Goal: Transaction & Acquisition: Download file/media

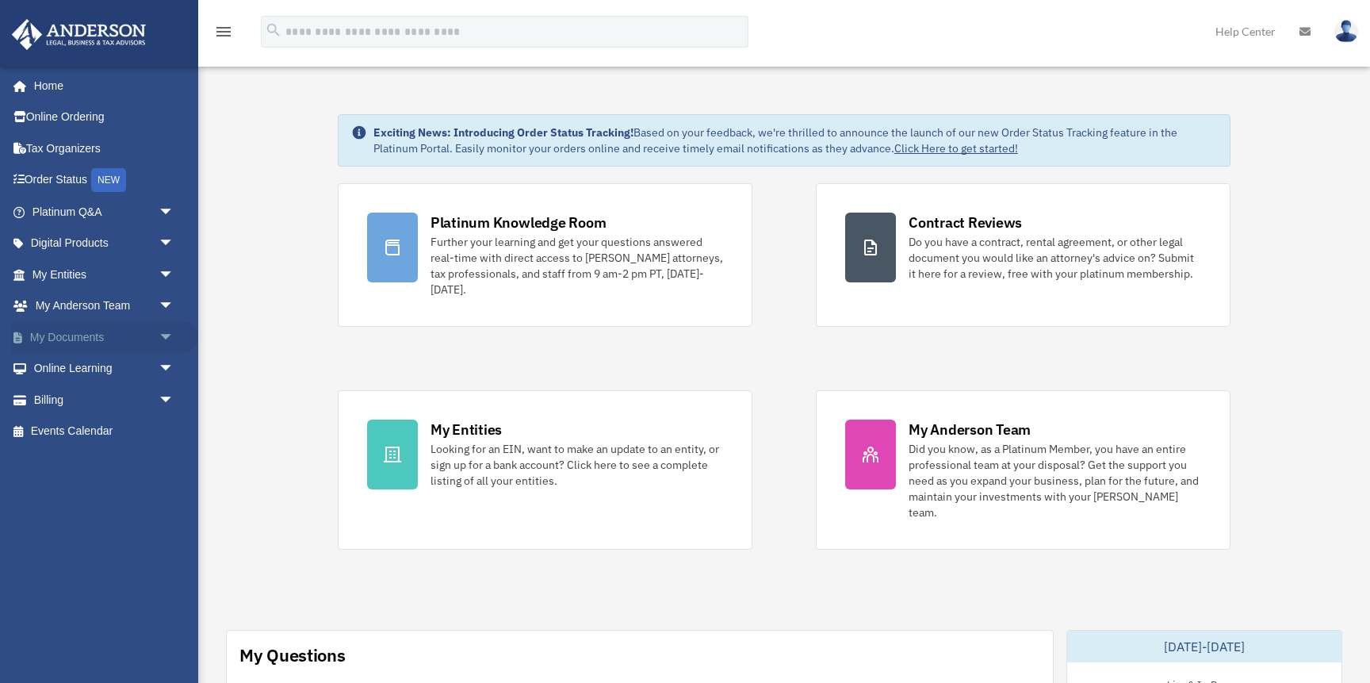
click at [55, 339] on link "My Documents arrow_drop_down" at bounding box center [104, 337] width 187 height 32
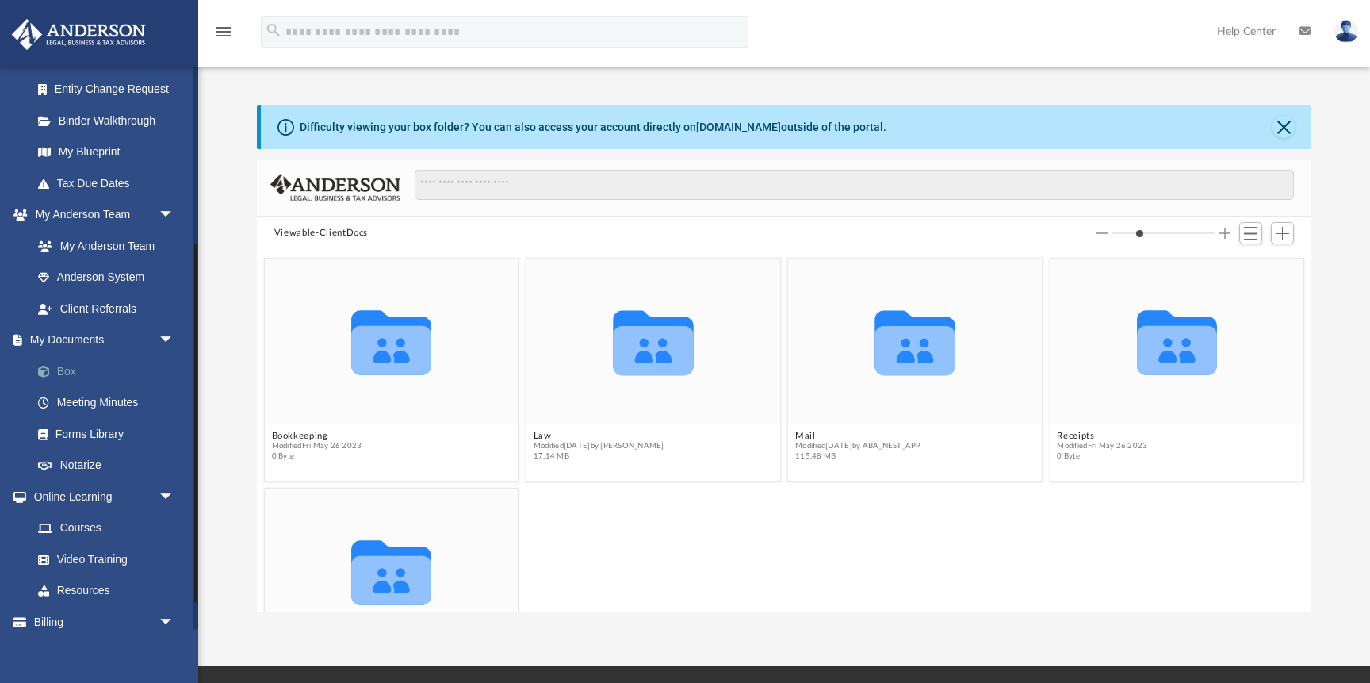
scroll to position [322, 0]
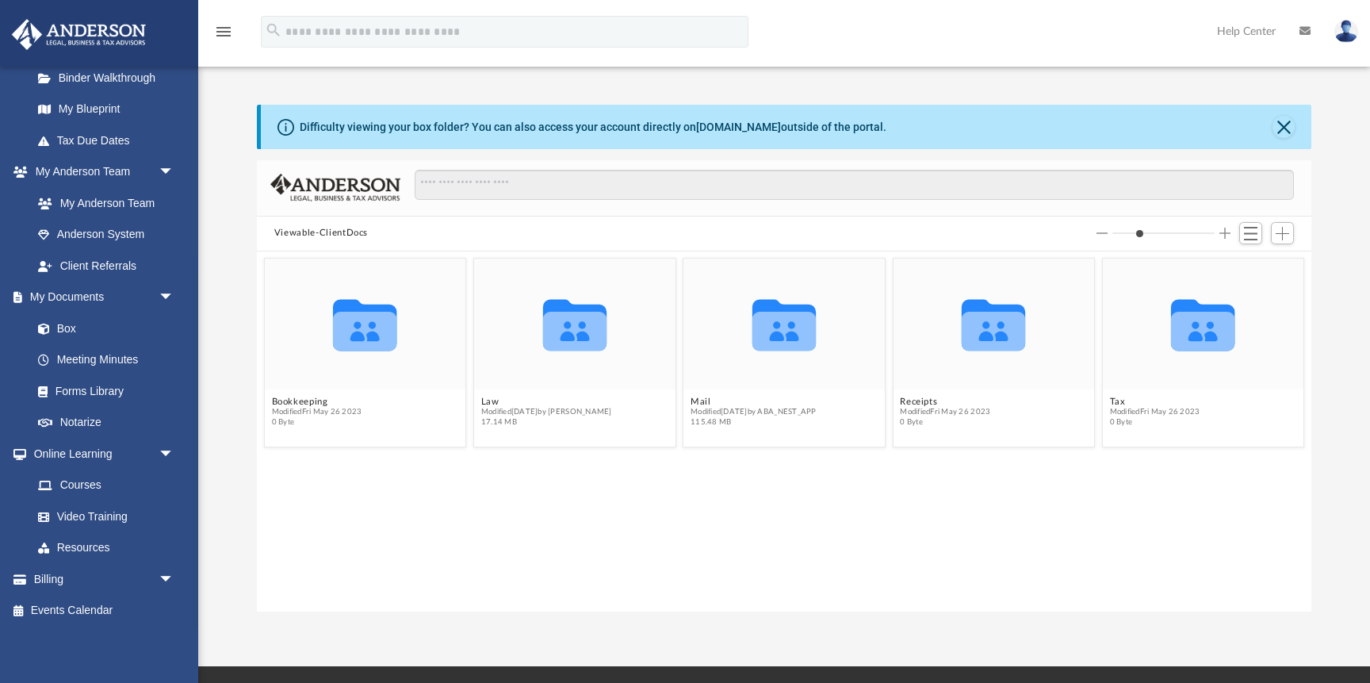
drag, startPoint x: 1147, startPoint y: 230, endPoint x: 1099, endPoint y: 238, distance: 49.0
type input "*"
click at [1112, 238] on input "Column size" at bounding box center [1163, 233] width 102 height 11
click at [747, 317] on icon "Collaborated Folder" at bounding box center [784, 324] width 121 height 78
click at [776, 331] on icon "grid" at bounding box center [783, 326] width 63 height 52
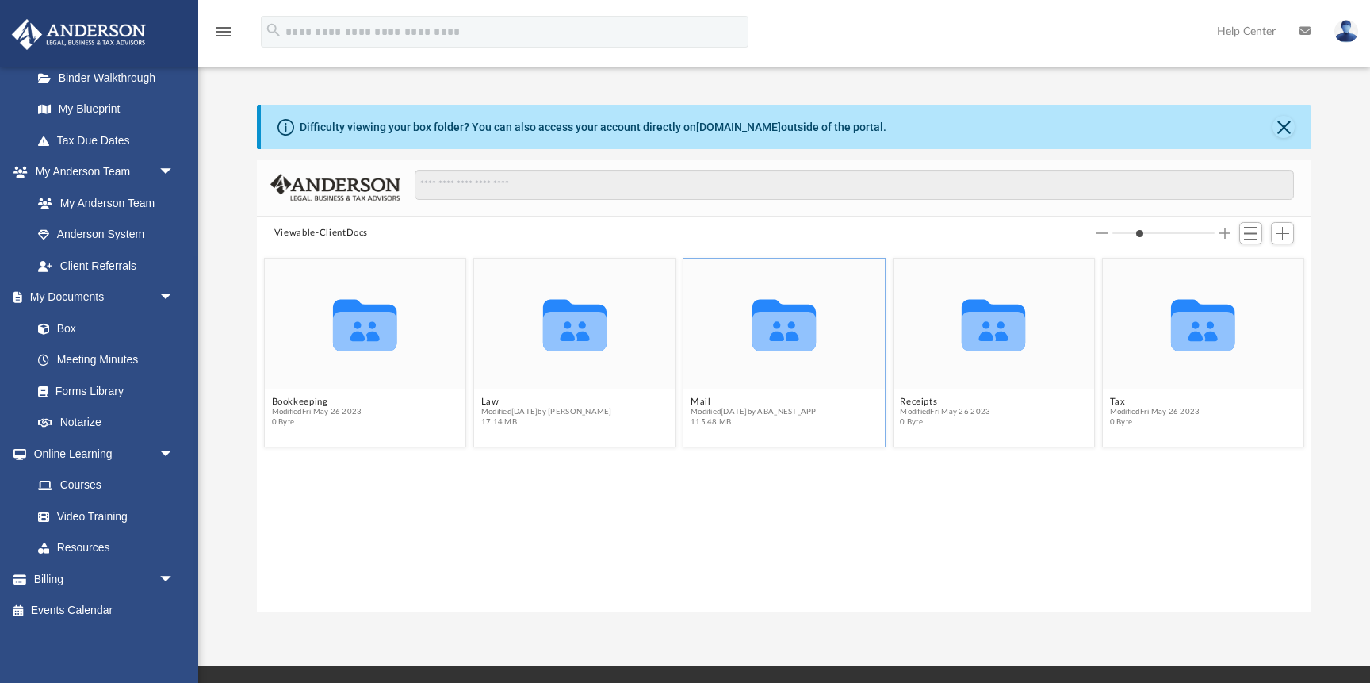
click at [780, 327] on icon "grid" at bounding box center [783, 331] width 63 height 39
click at [758, 427] on span "115.48 MB" at bounding box center [754, 422] width 126 height 10
click at [804, 340] on icon "grid" at bounding box center [783, 331] width 63 height 39
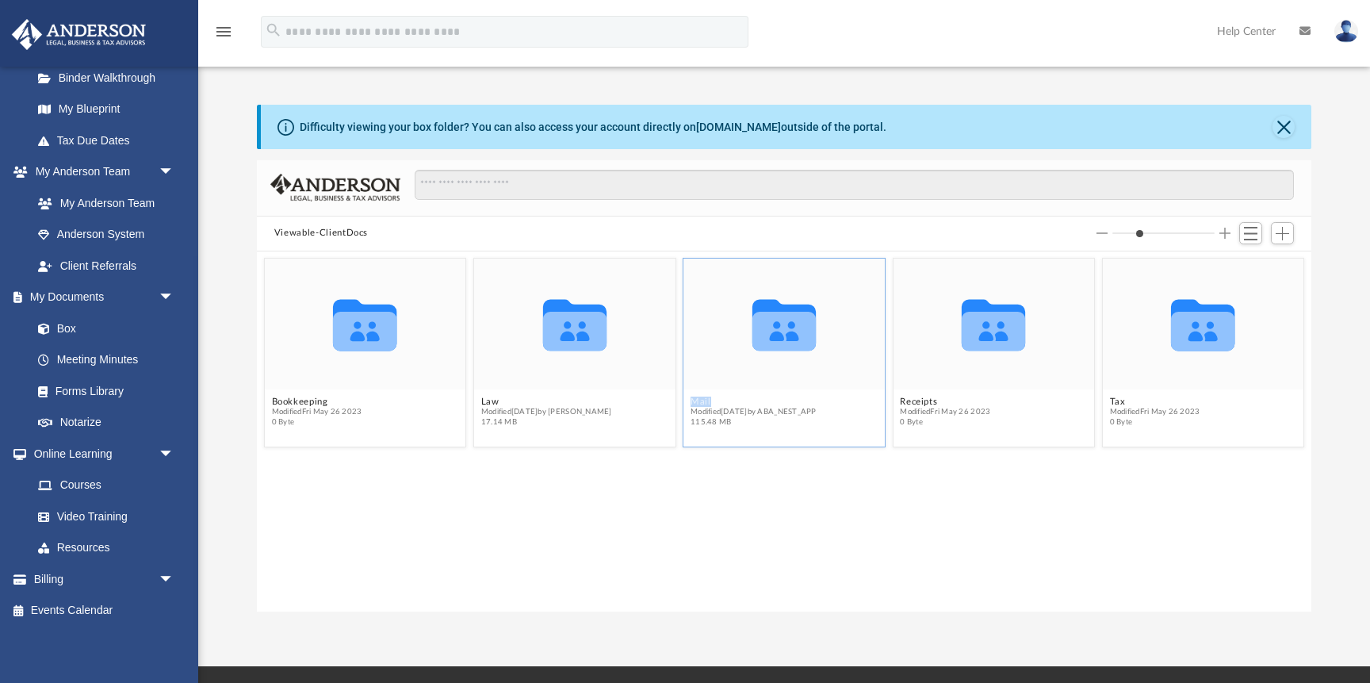
click at [804, 340] on icon "grid" at bounding box center [783, 331] width 63 height 39
click at [806, 346] on icon "grid" at bounding box center [783, 331] width 63 height 39
click at [1259, 231] on button "Switch to List View" at bounding box center [1251, 233] width 24 height 22
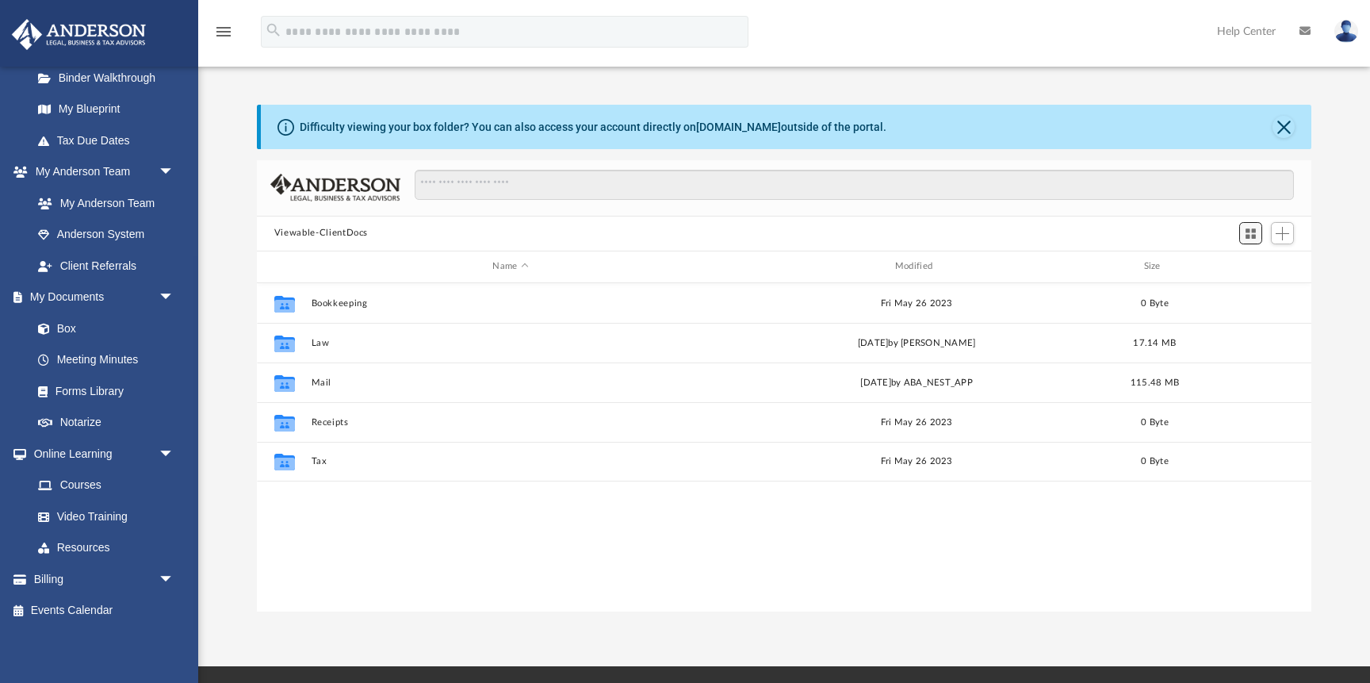
scroll to position [360, 1054]
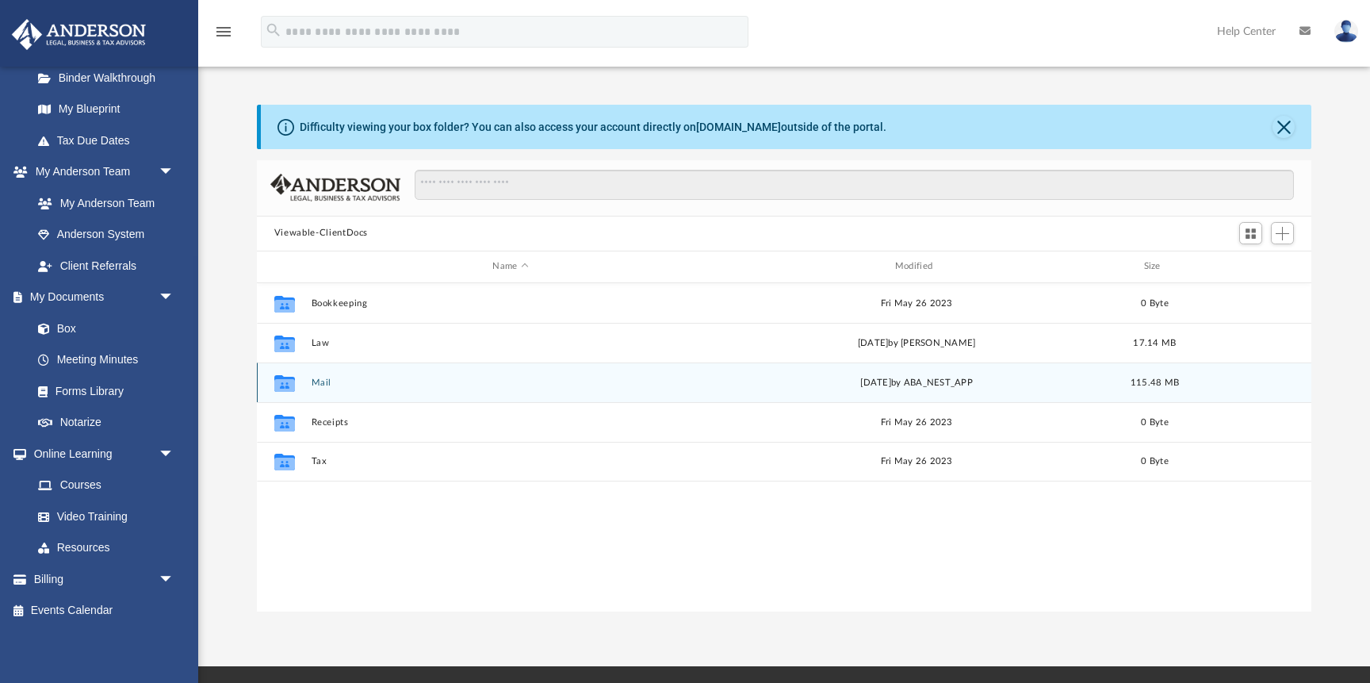
click at [277, 373] on icon "Collaborated Folder" at bounding box center [284, 381] width 25 height 25
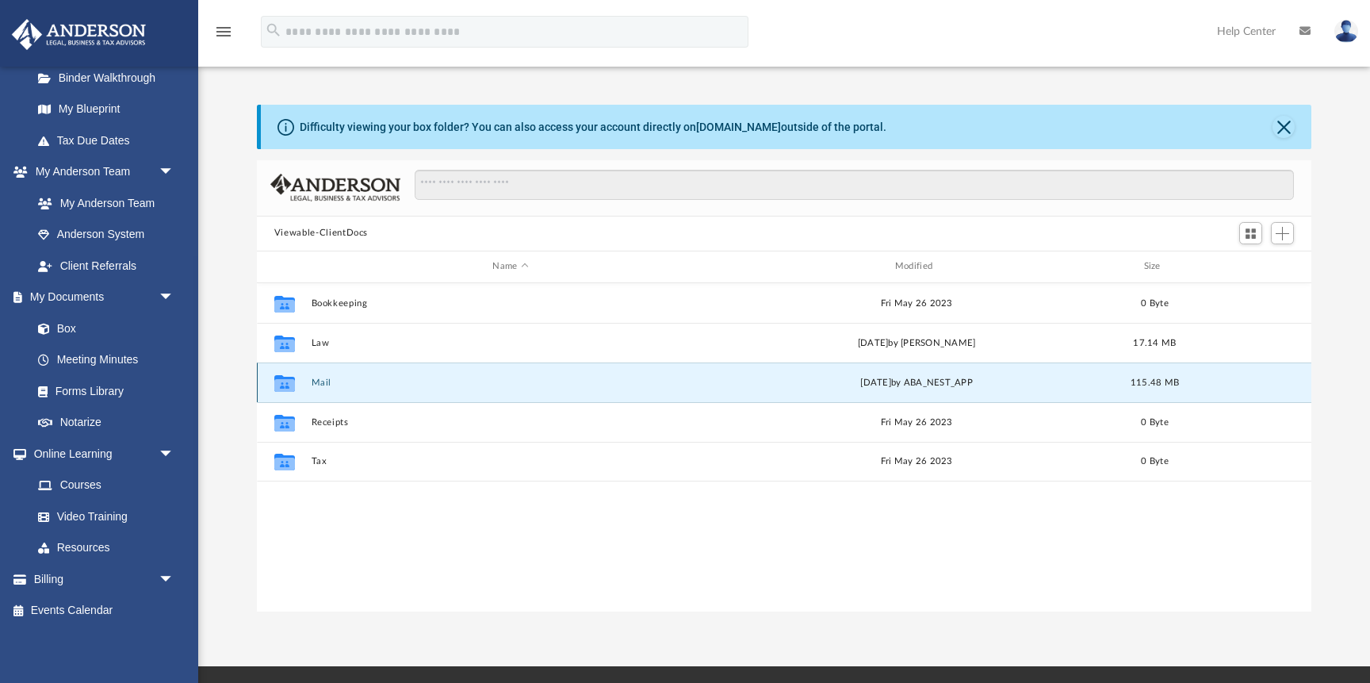
click at [277, 373] on icon "Collaborated Folder" at bounding box center [284, 381] width 25 height 25
click at [288, 384] on icon "grid" at bounding box center [284, 384] width 21 height 13
click at [333, 381] on button "Mail" at bounding box center [510, 382] width 399 height 10
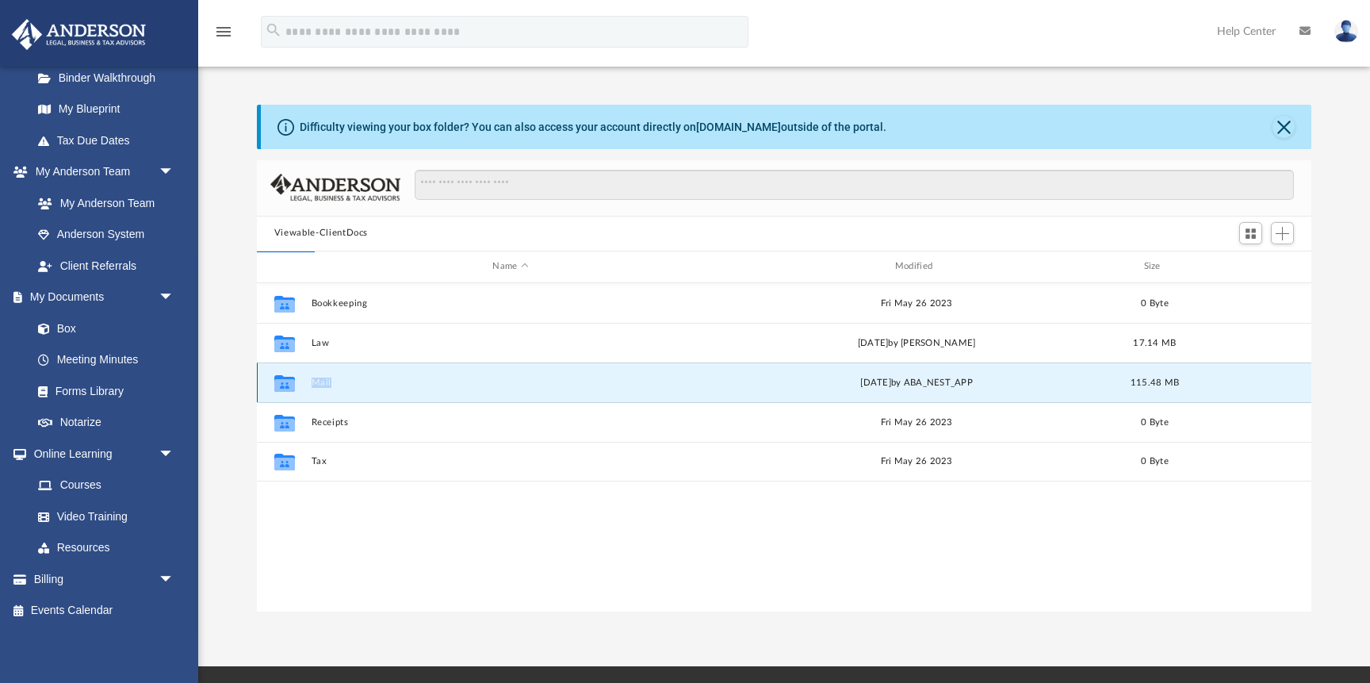
click at [455, 390] on div "Collaborated Folder Mail [DATE] by ABA_NEST_APP 115.48 MB" at bounding box center [784, 382] width 1054 height 40
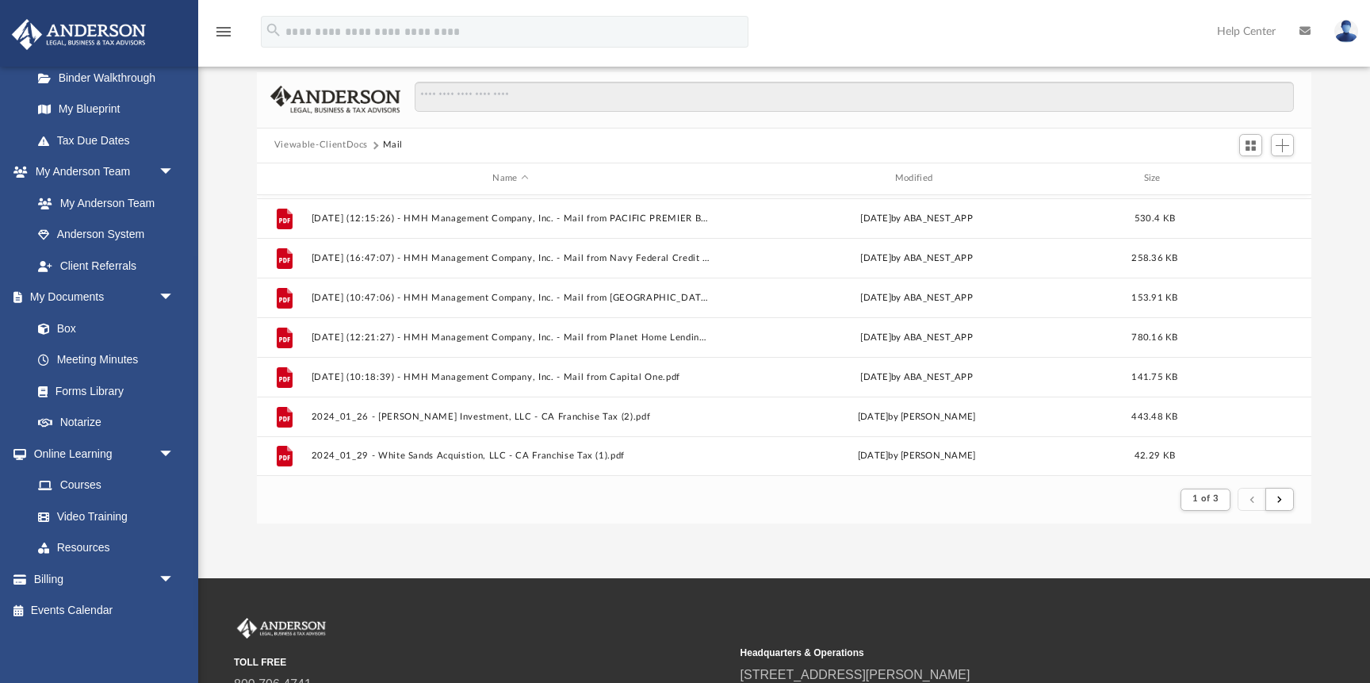
scroll to position [86, 0]
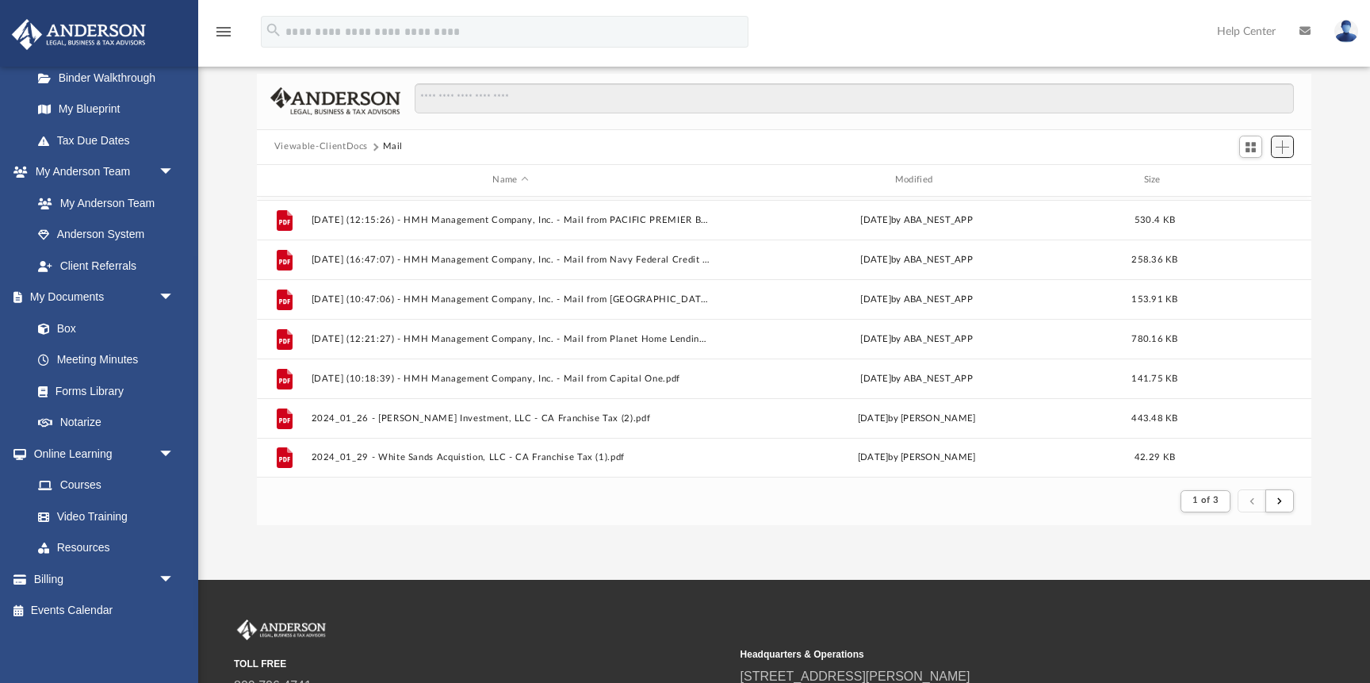
click at [1280, 152] on span "Add" at bounding box center [1282, 146] width 13 height 13
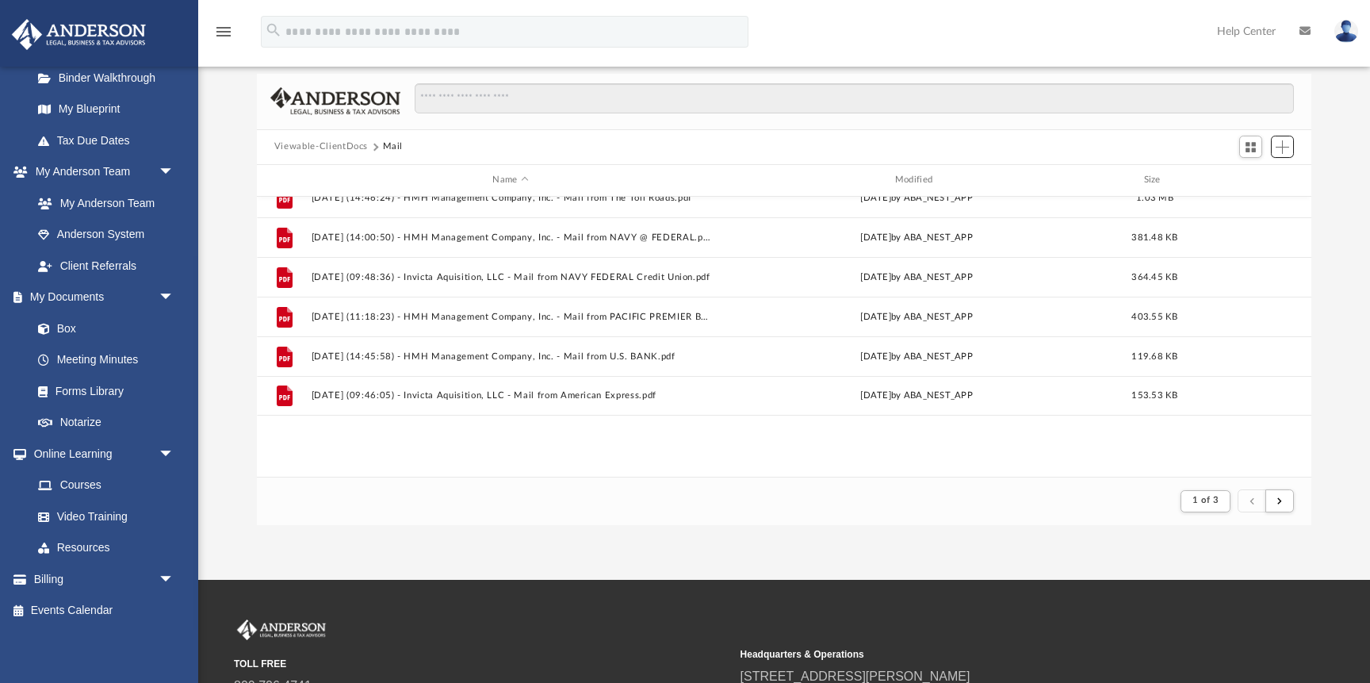
scroll to position [0, 0]
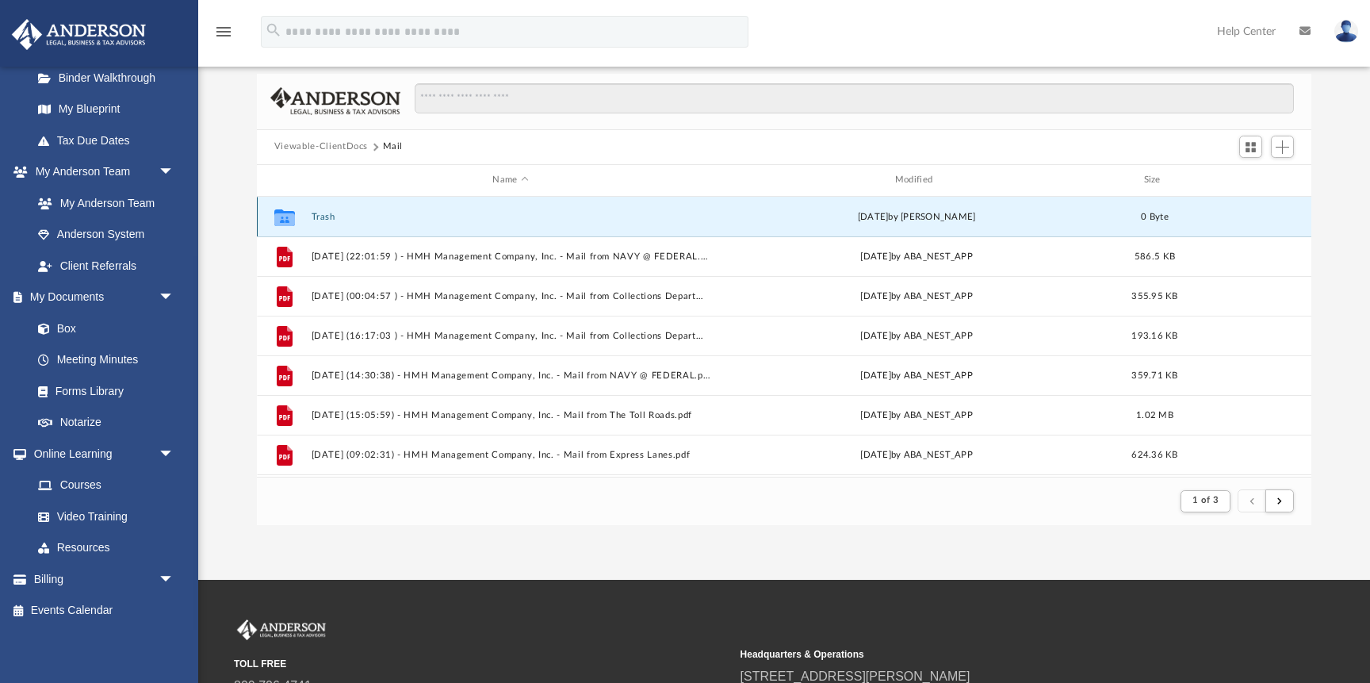
click at [385, 212] on button "Trash" at bounding box center [510, 217] width 399 height 10
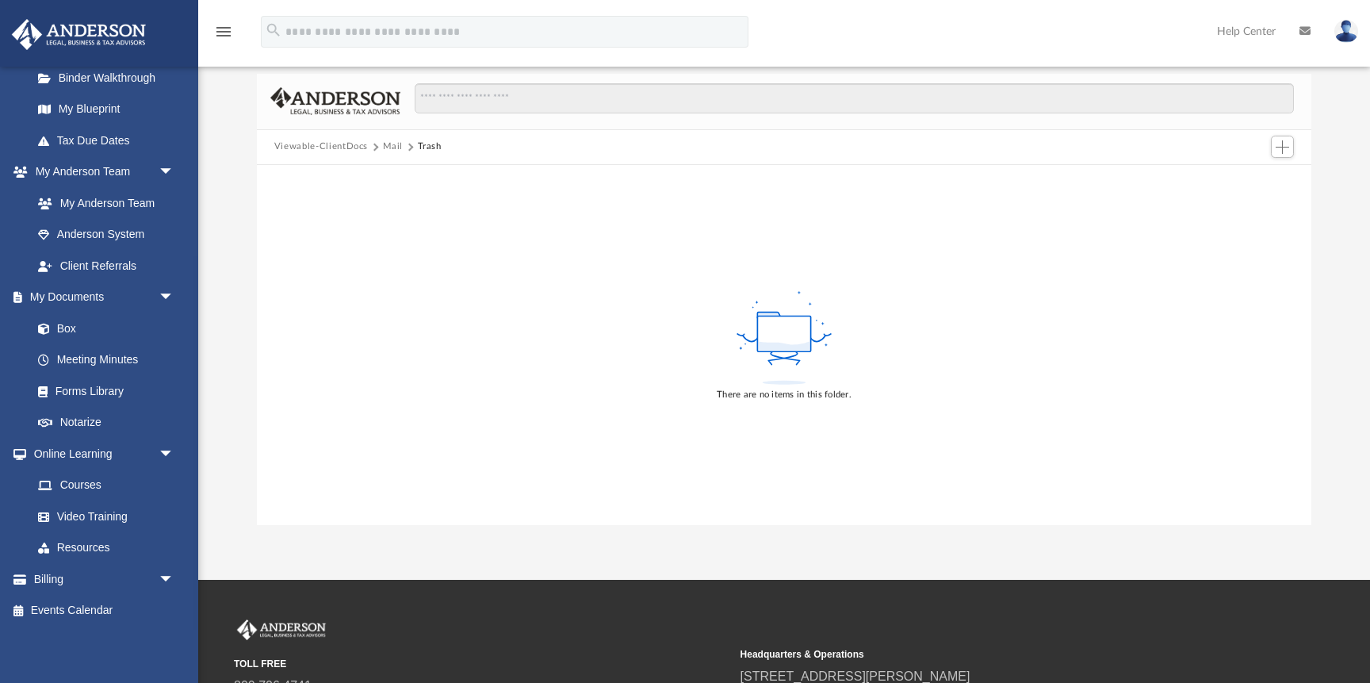
click at [330, 146] on button "Viewable-ClientDocs" at bounding box center [321, 147] width 94 height 14
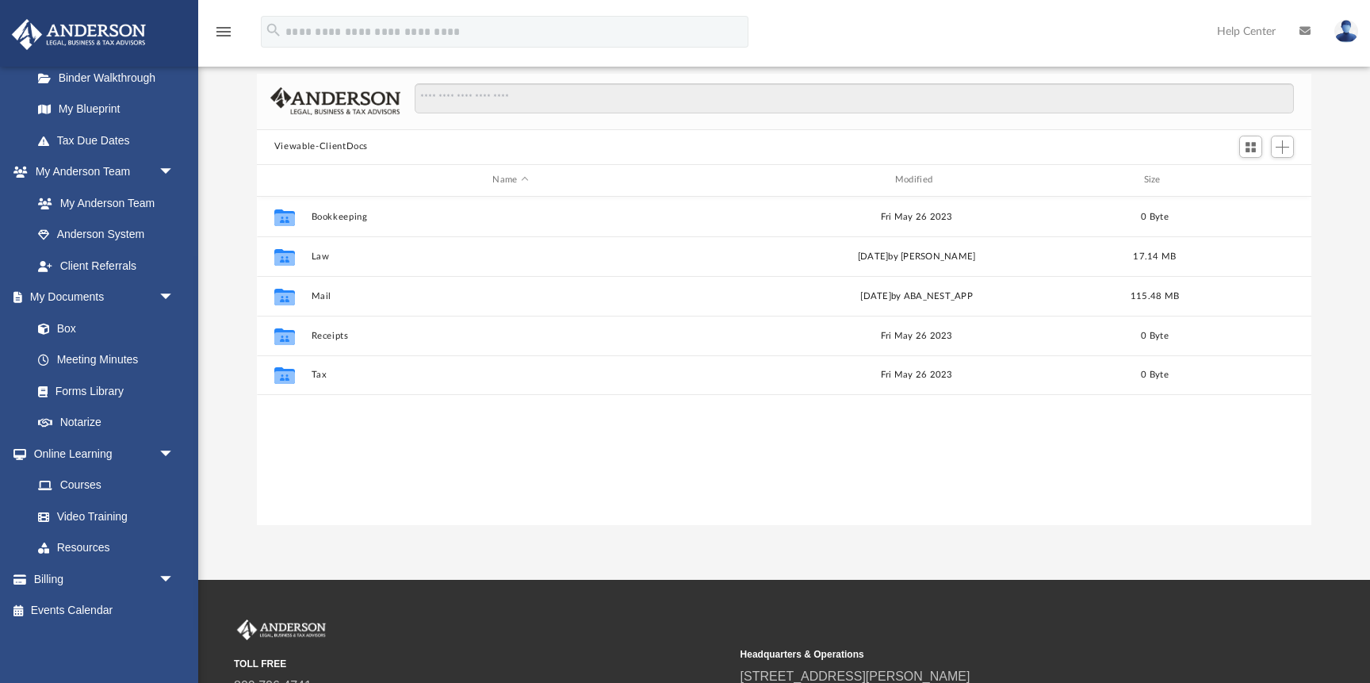
scroll to position [360, 1054]
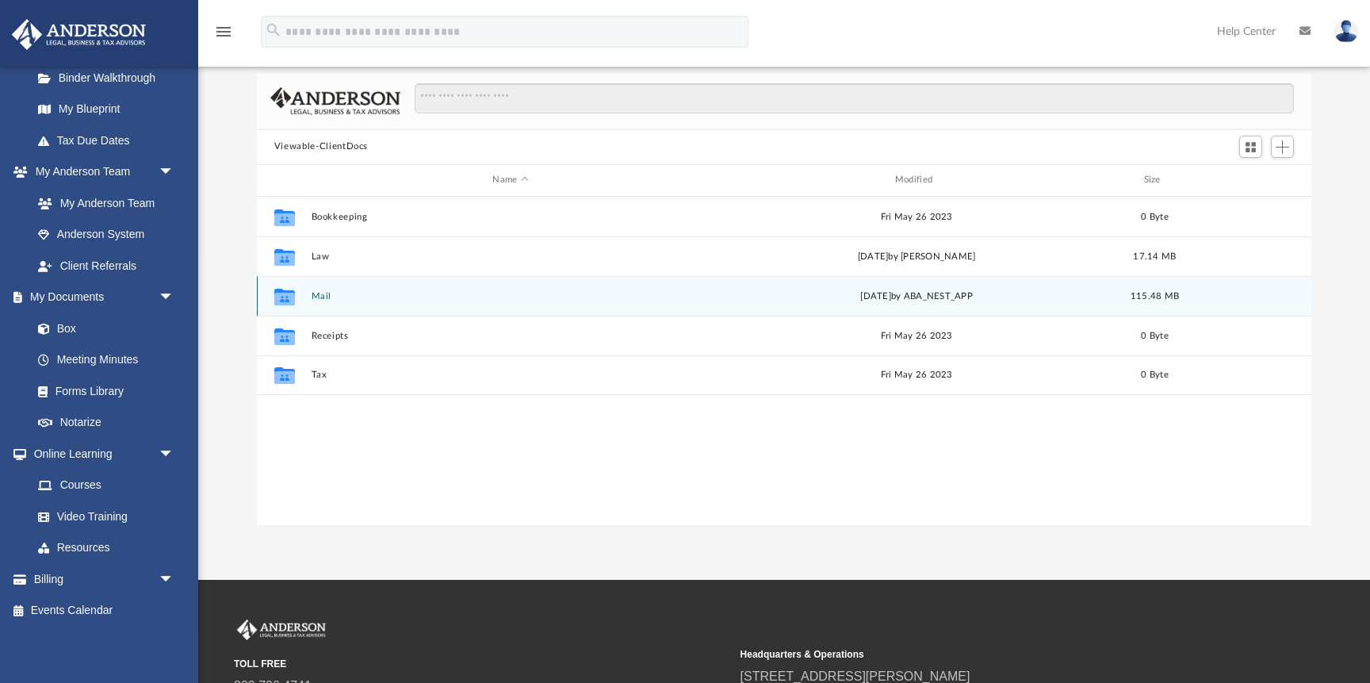
click at [314, 314] on div "Collaborated Folder Mail [DATE] by ABA_NEST_APP 115.48 MB" at bounding box center [784, 296] width 1054 height 40
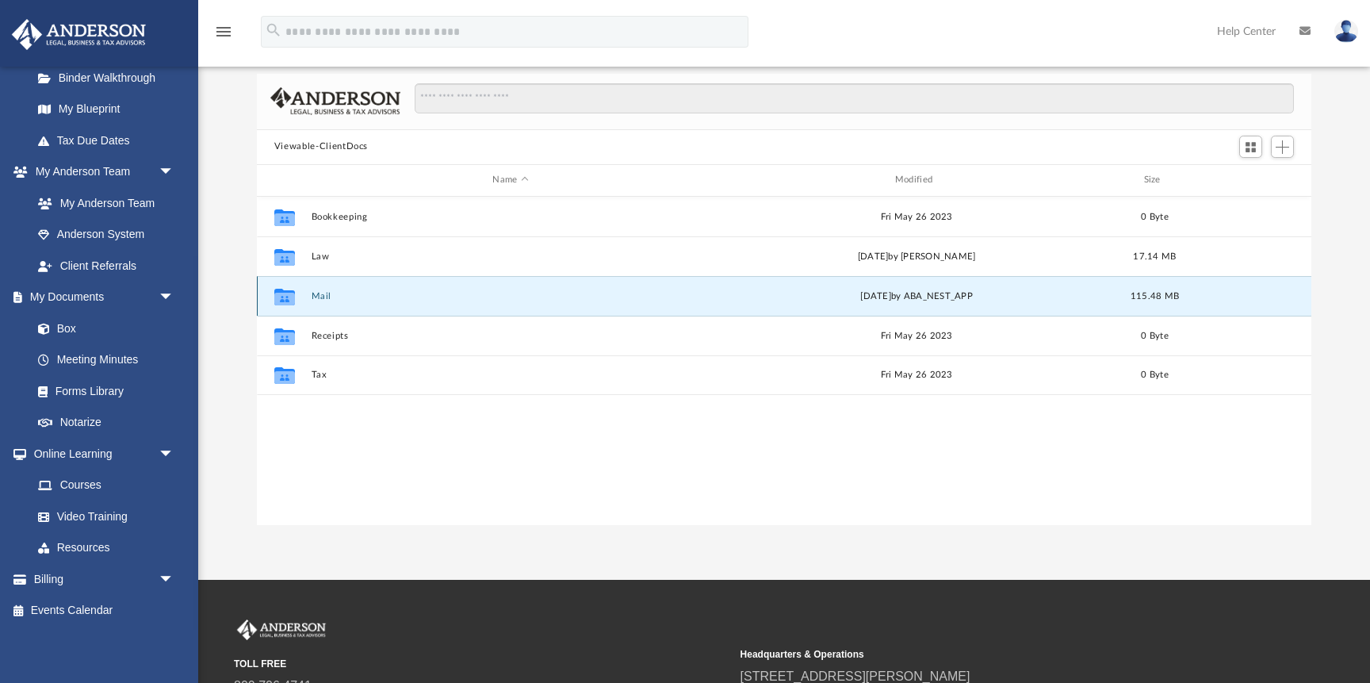
click at [313, 303] on div "Collaborated Folder Mail [DATE] by ABA_NEST_APP 115.48 MB" at bounding box center [784, 296] width 1054 height 40
click at [294, 295] on icon "grid" at bounding box center [284, 298] width 21 height 13
click at [283, 289] on icon "grid" at bounding box center [284, 296] width 21 height 17
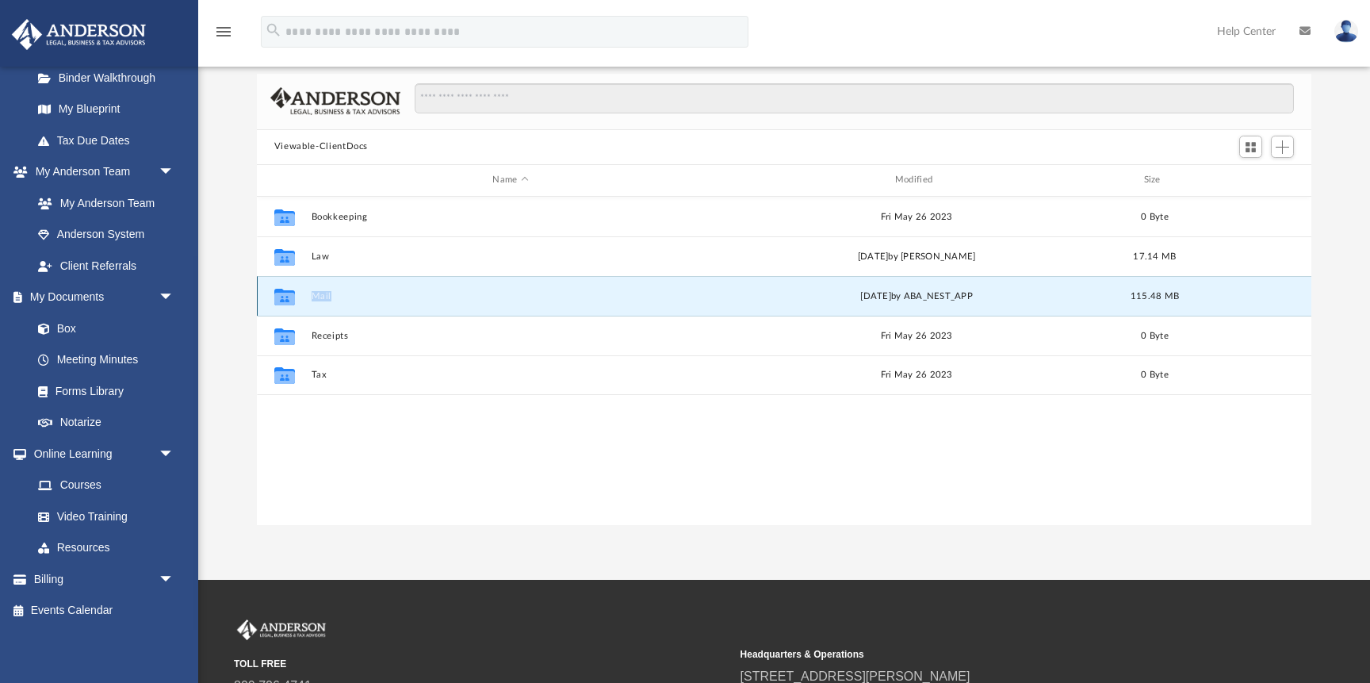
click at [283, 289] on icon "grid" at bounding box center [284, 296] width 21 height 17
click at [301, 294] on div "Collaborated Folder" at bounding box center [285, 295] width 40 height 25
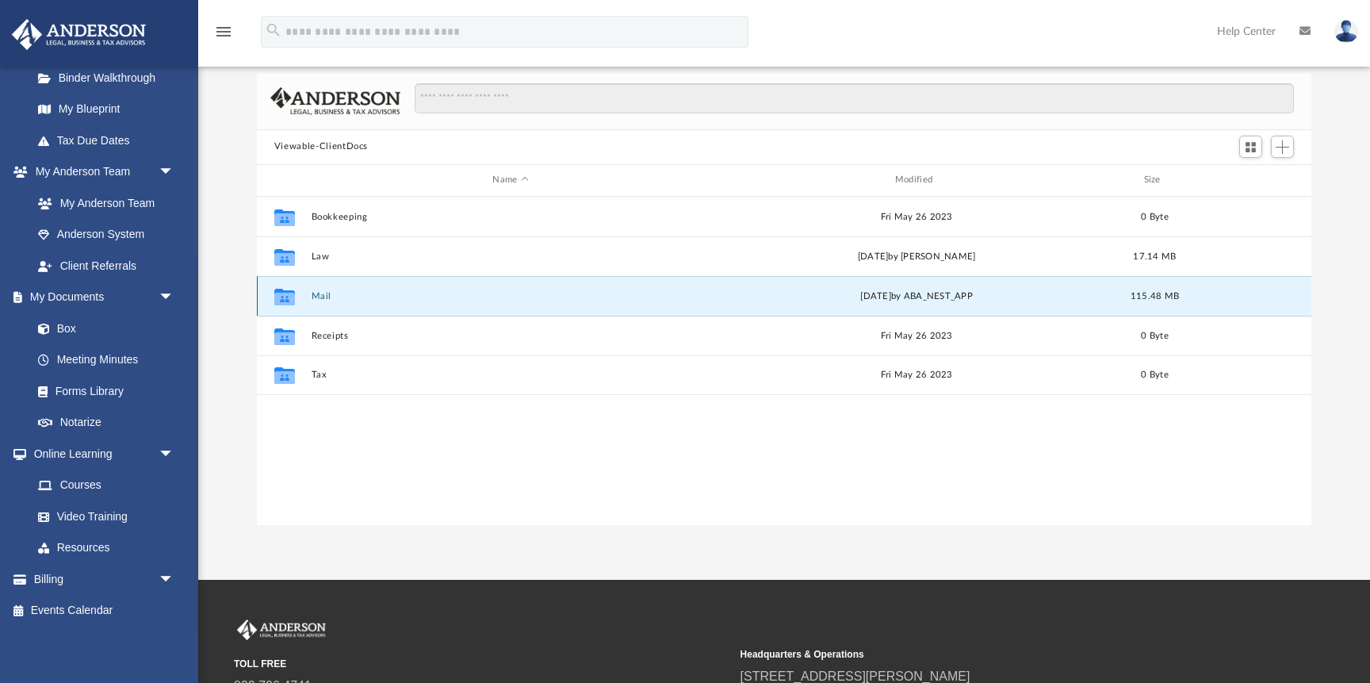
click at [301, 294] on div "Collaborated Folder" at bounding box center [285, 295] width 40 height 25
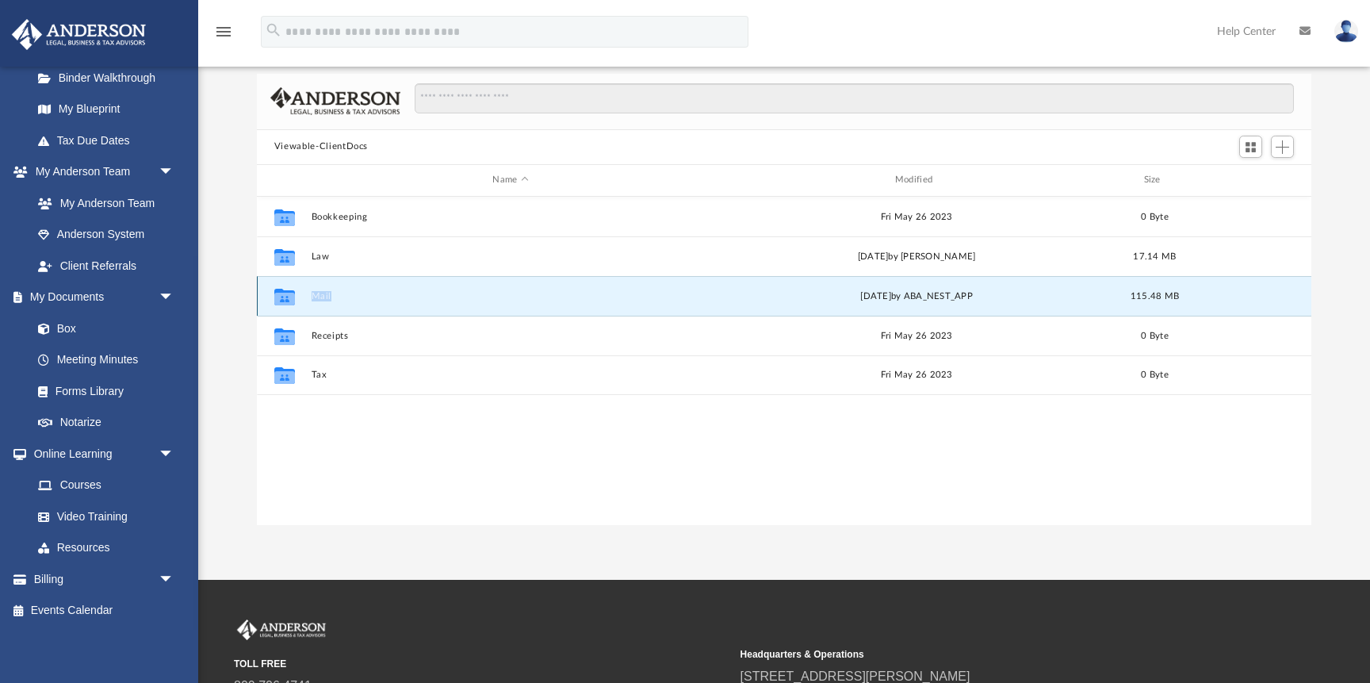
click at [377, 296] on button "Mail" at bounding box center [510, 296] width 399 height 10
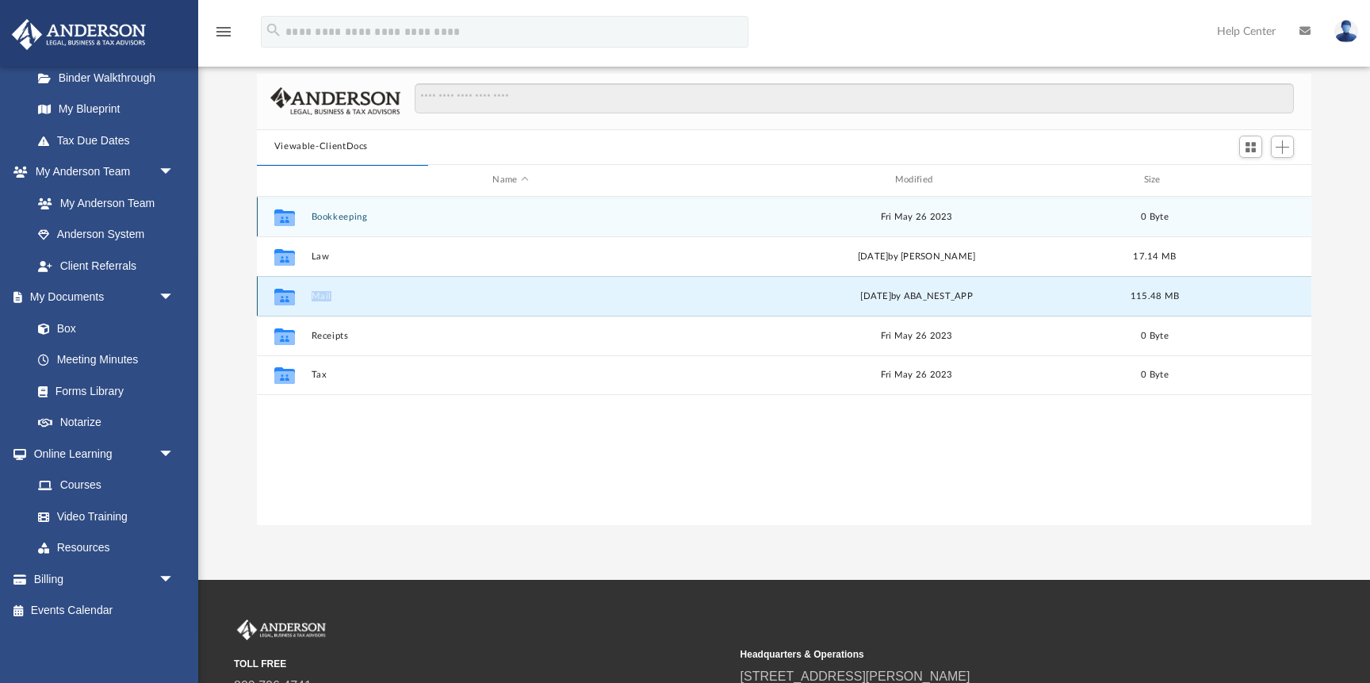
scroll to position [1, 1]
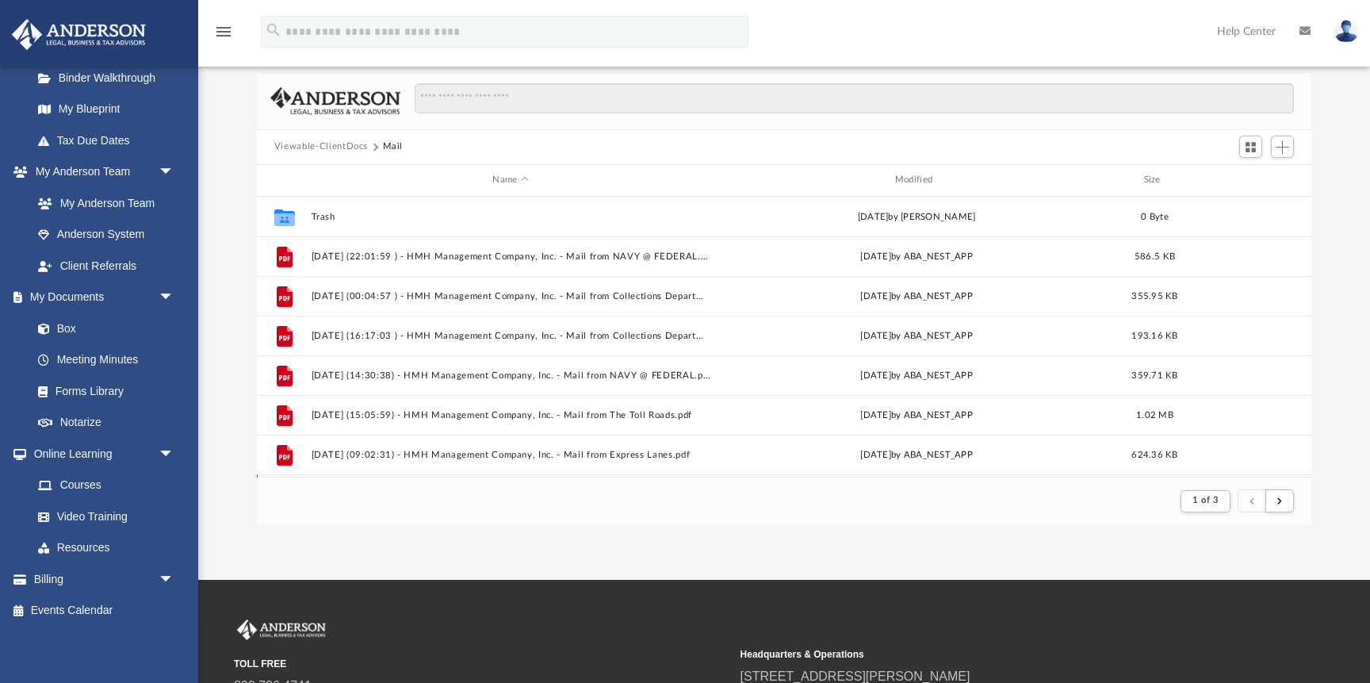
click at [442, 474] on div "File [DATE] (10:49:23) - HMH Management Company, Inc. - Mail from PACIFIC PREMI…" at bounding box center [784, 494] width 1054 height 40
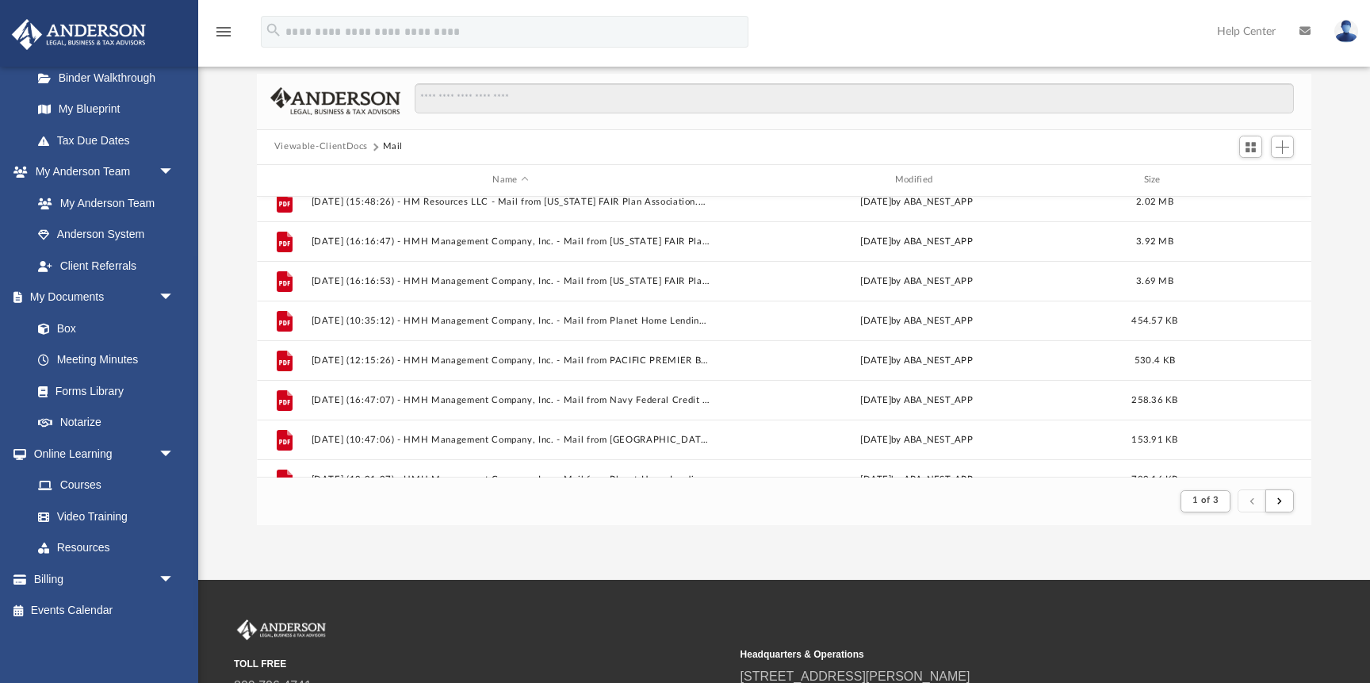
scroll to position [1701, 0]
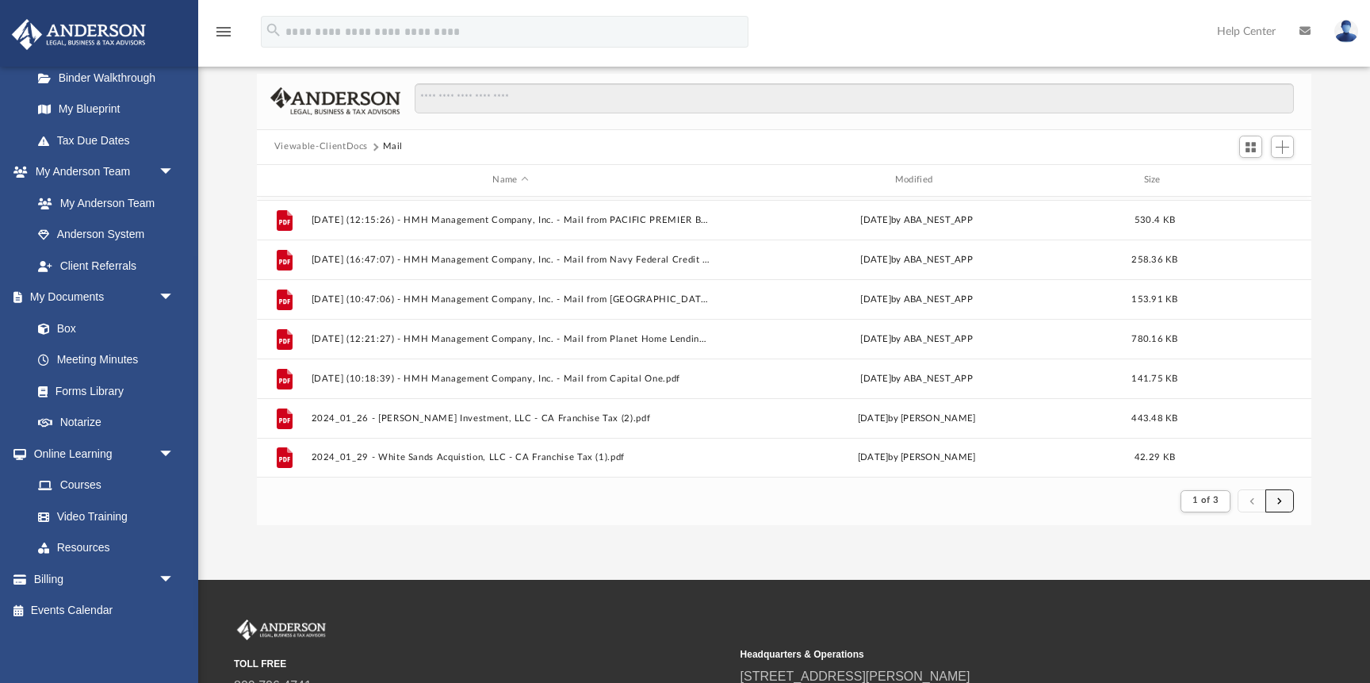
click at [1283, 503] on button "submit" at bounding box center [1279, 500] width 29 height 23
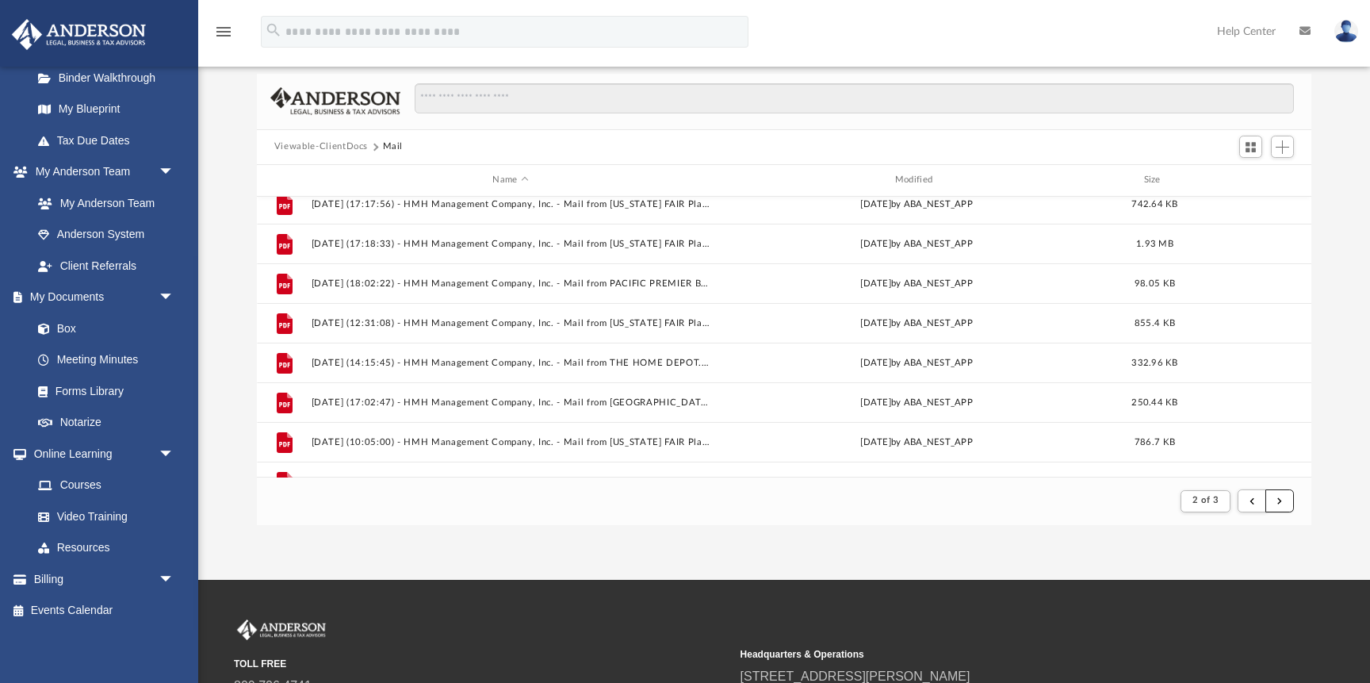
scroll to position [0, 0]
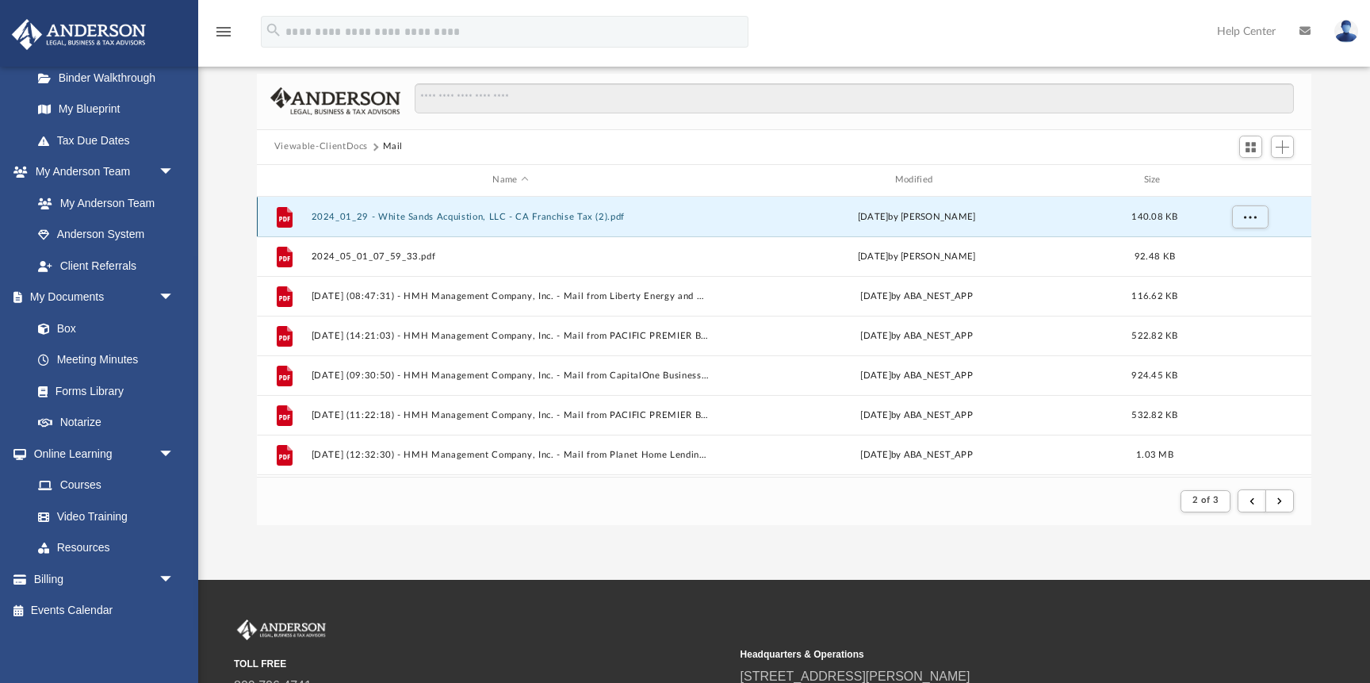
click at [490, 218] on button "2024_01_29 - White Sands Acquistion, LLC - CA Franchise Tax (2).pdf" at bounding box center [510, 217] width 399 height 10
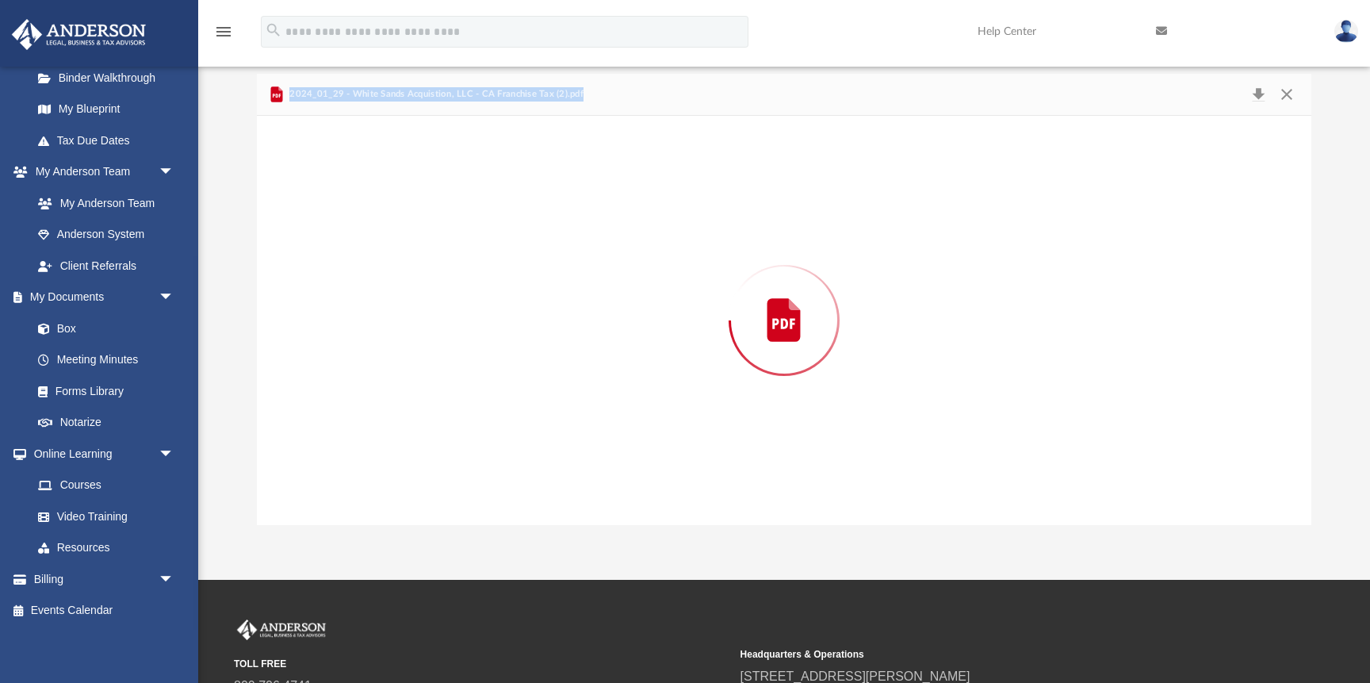
click at [490, 218] on div "Preview" at bounding box center [784, 320] width 1054 height 409
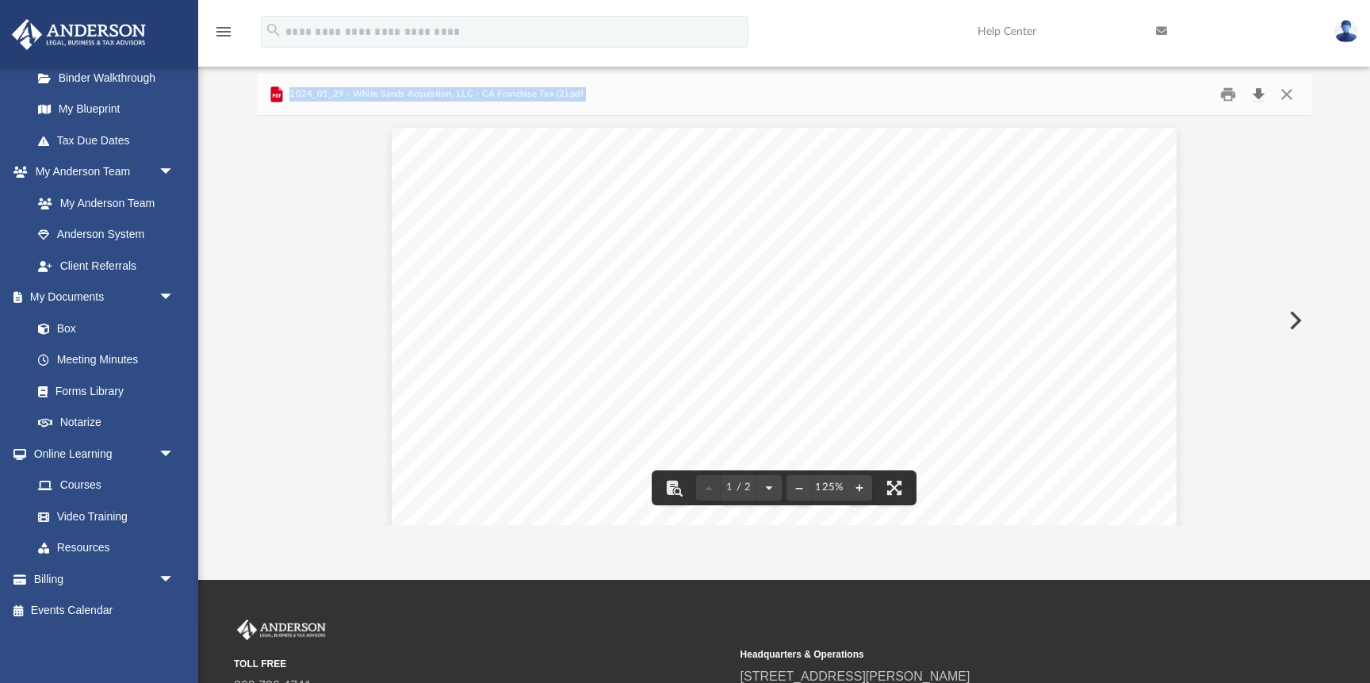
click at [1258, 84] on button "Download" at bounding box center [1258, 94] width 29 height 25
click at [1298, 316] on button "Preview" at bounding box center [1293, 320] width 35 height 44
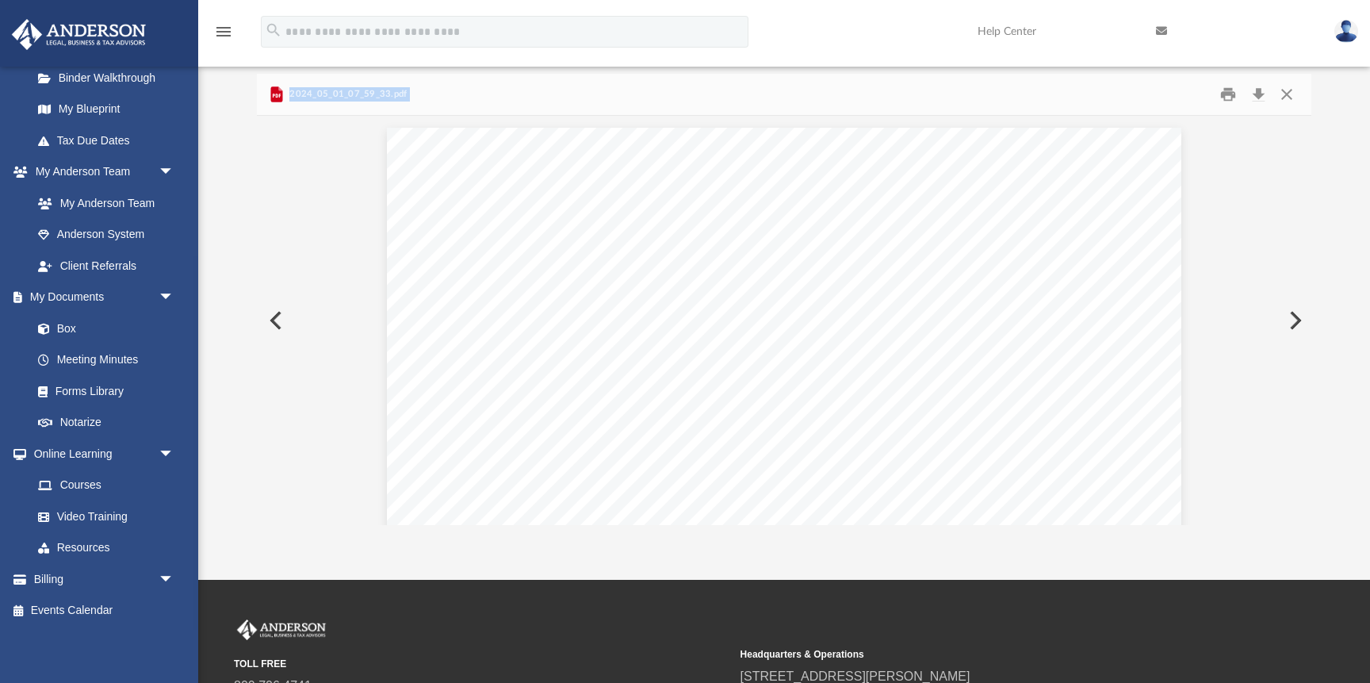
scroll to position [266, 0]
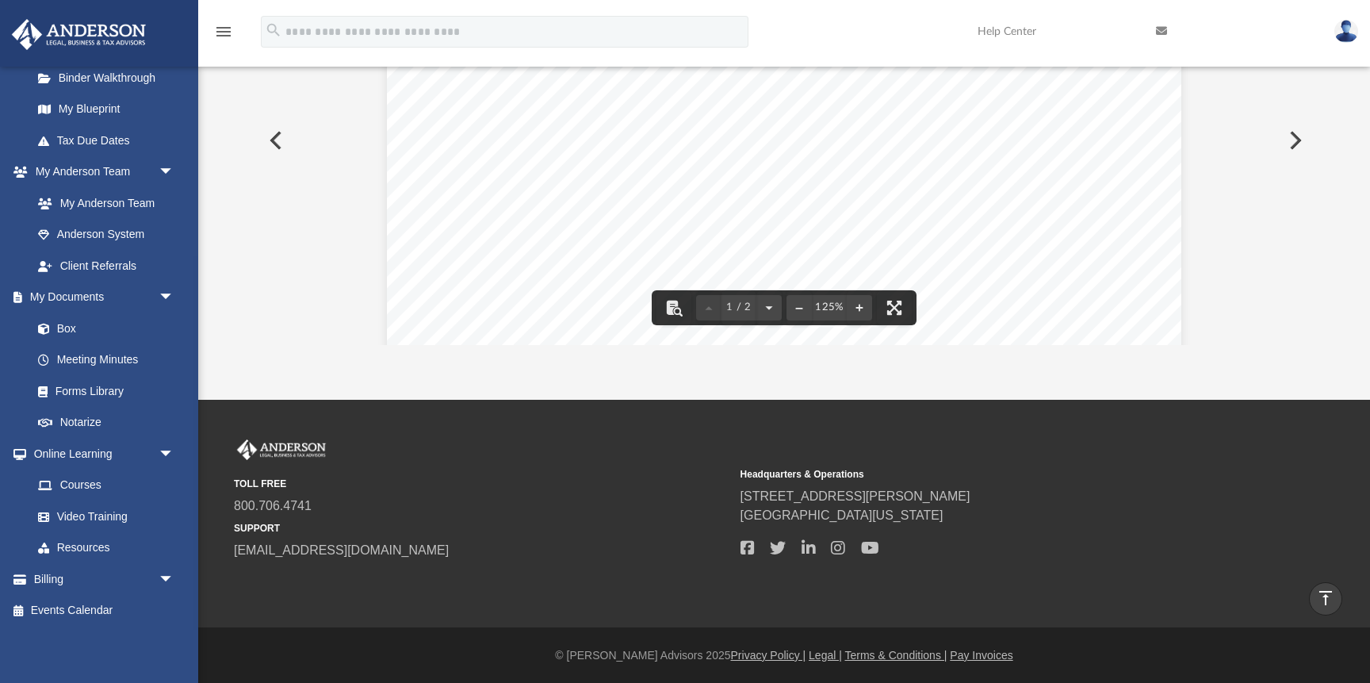
click at [1302, 521] on div "TOLL FREE 800.706.4741 SUPPORT [EMAIL_ADDRESS][DOMAIN_NAME] Headquarters & Oper…" at bounding box center [784, 499] width 1100 height 121
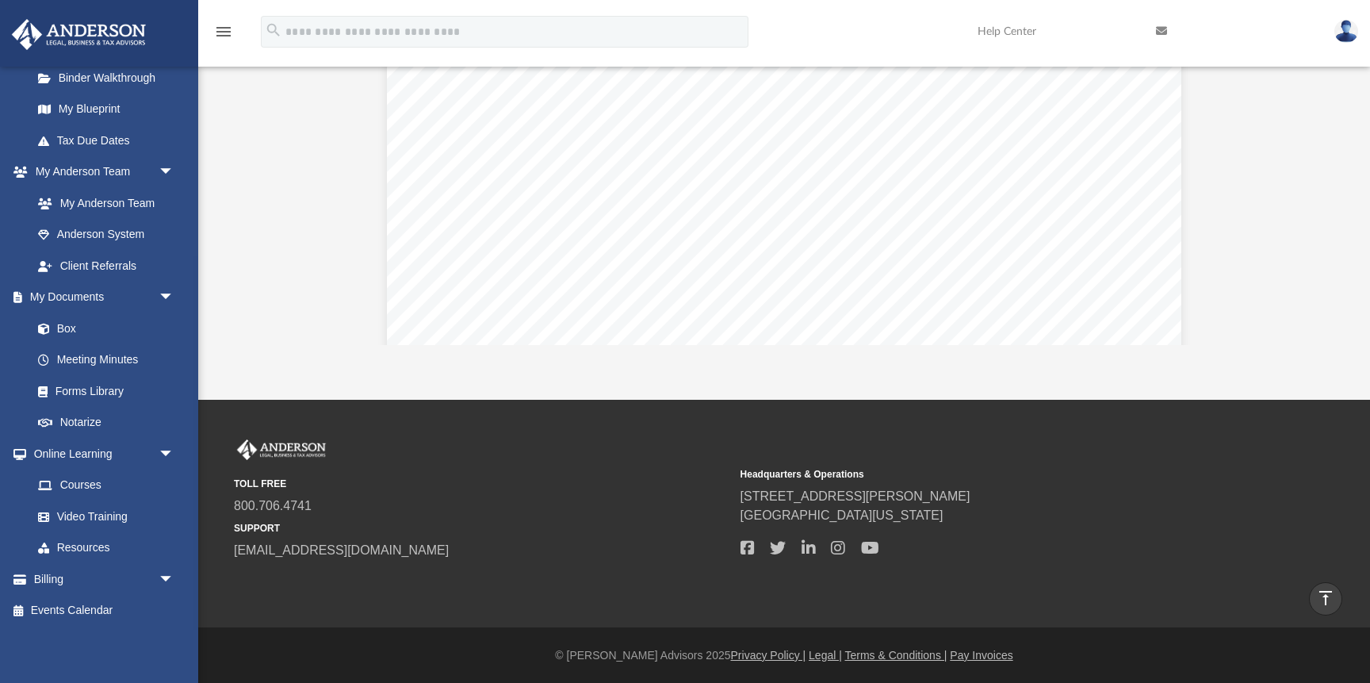
click at [1325, 595] on icon "vertical_align_top" at bounding box center [1325, 597] width 19 height 19
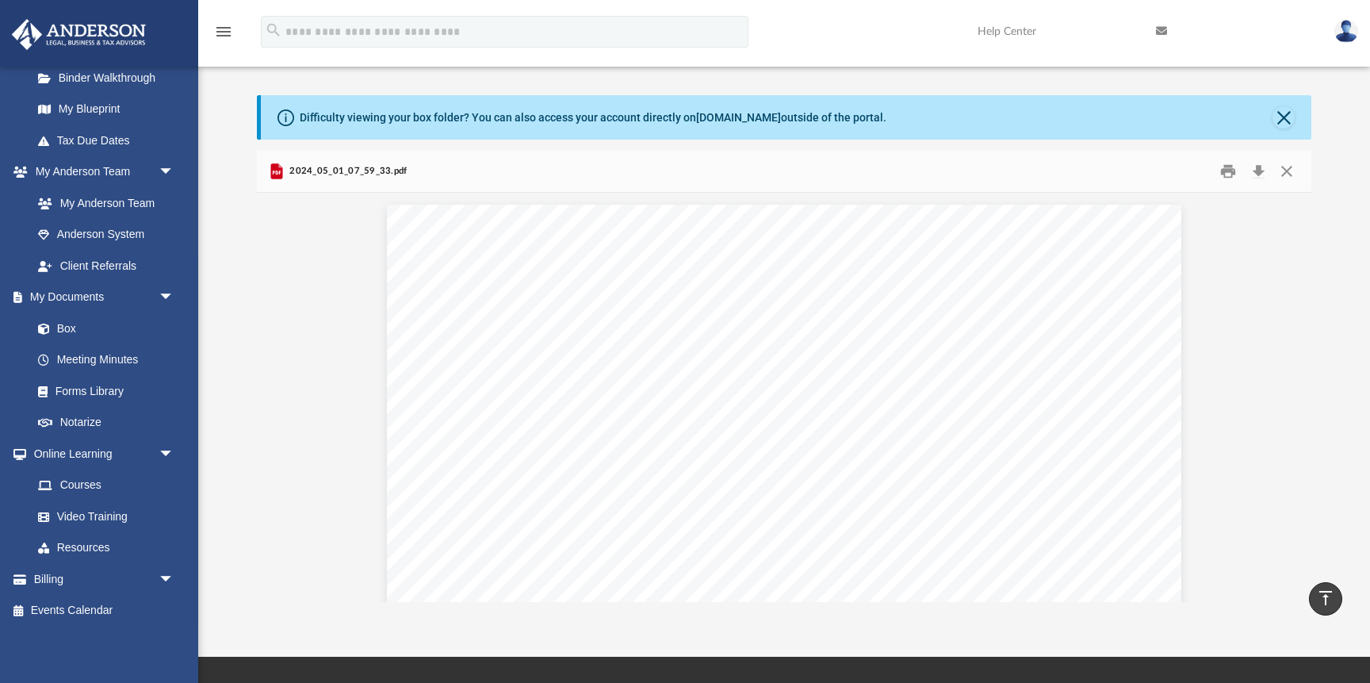
scroll to position [0, 0]
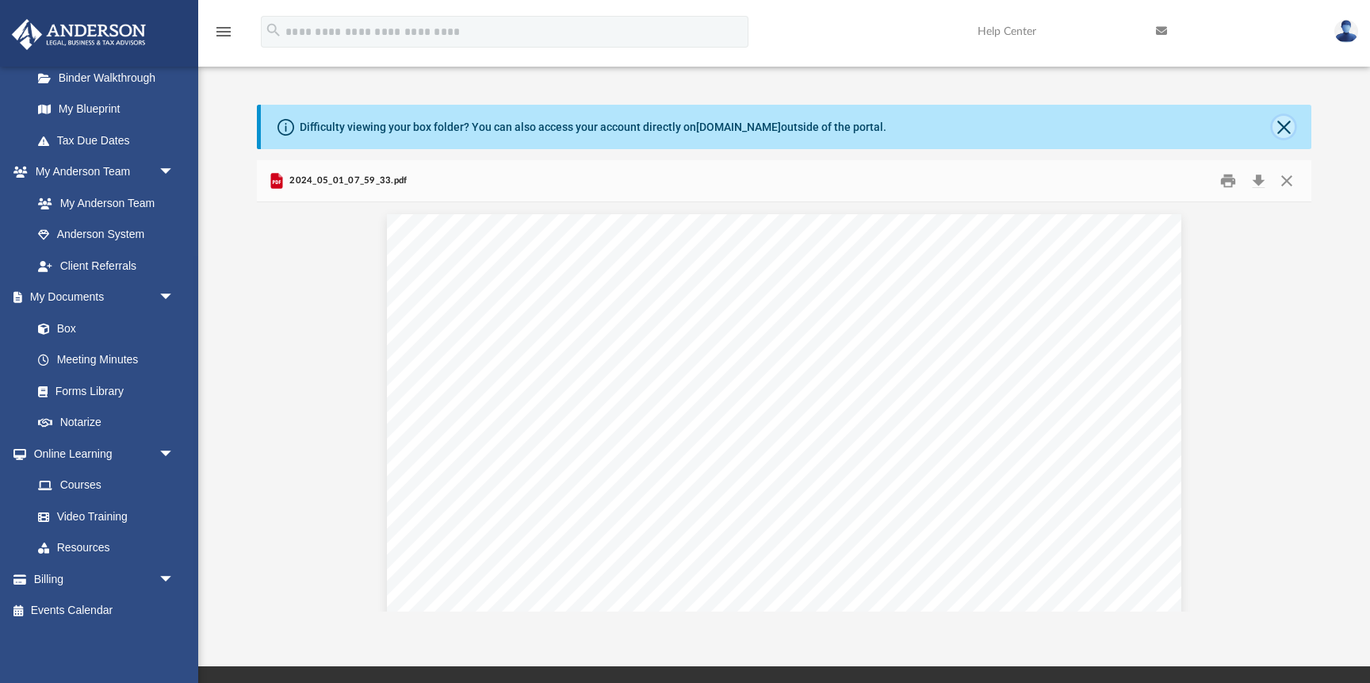
click at [1279, 124] on button "Close" at bounding box center [1283, 127] width 22 height 22
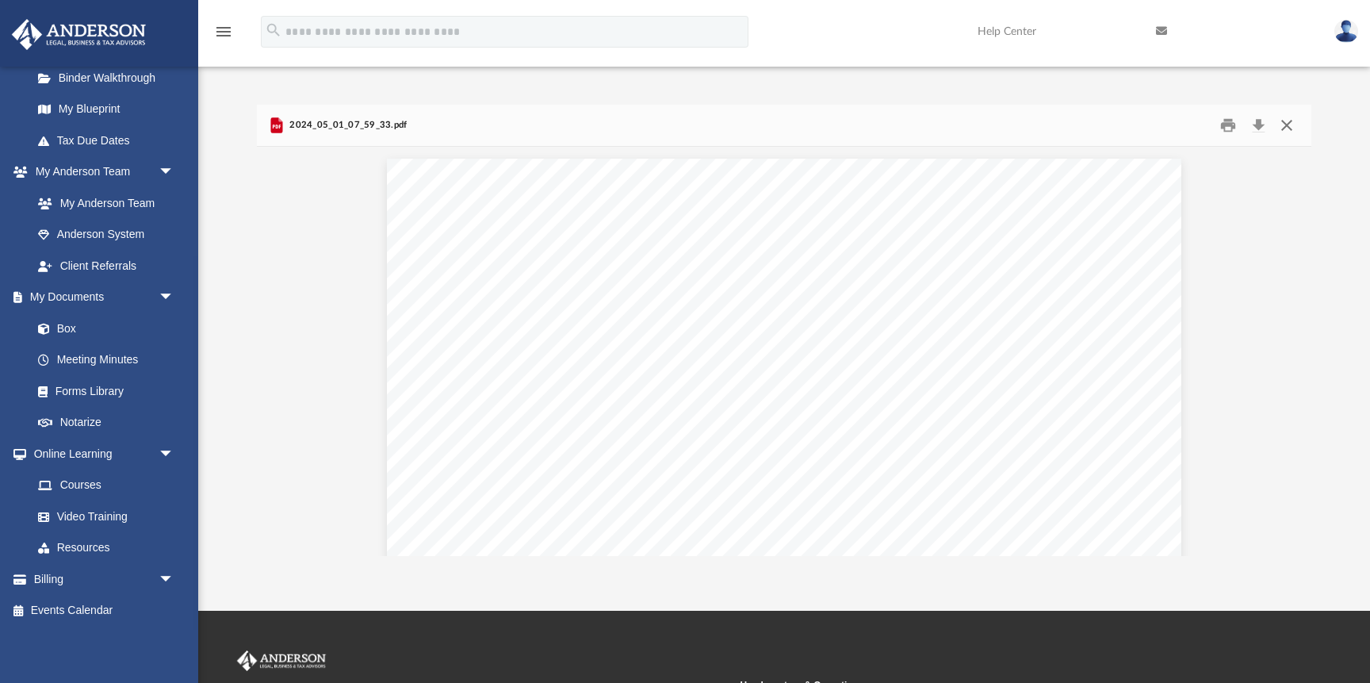
click at [1288, 125] on button "Close" at bounding box center [1286, 125] width 29 height 25
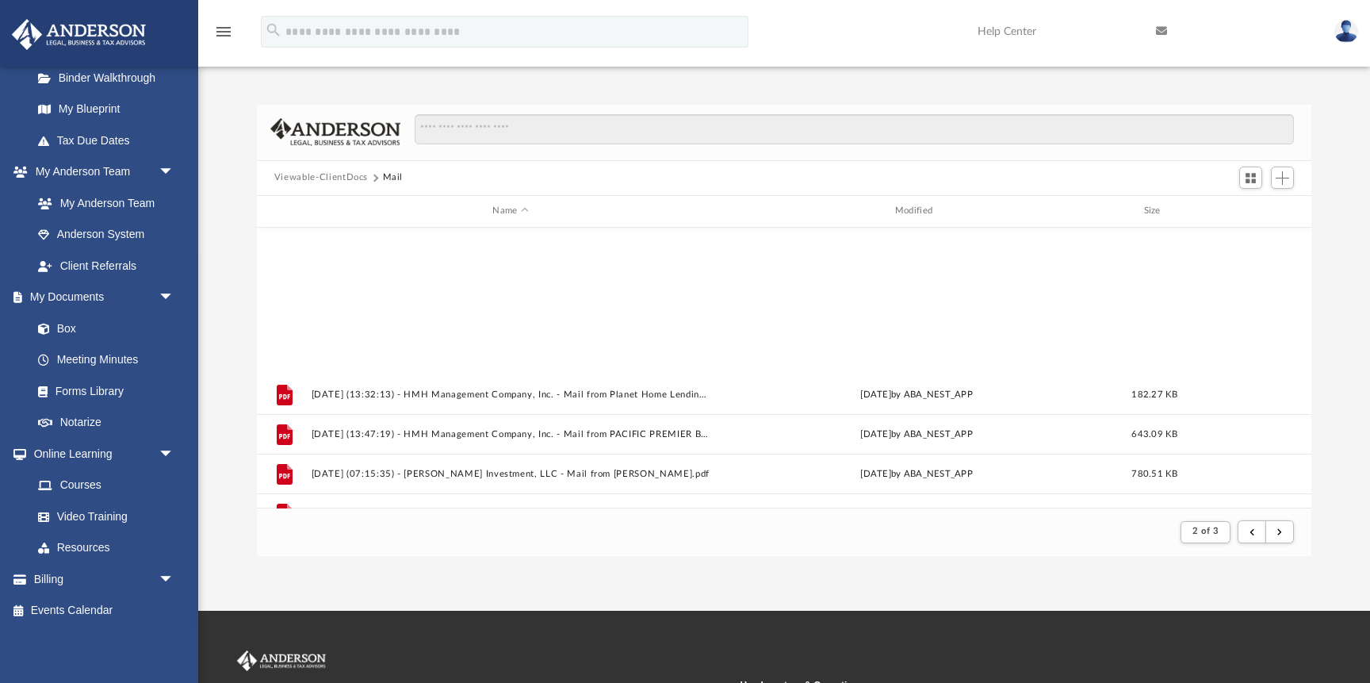
scroll to position [1701, 0]
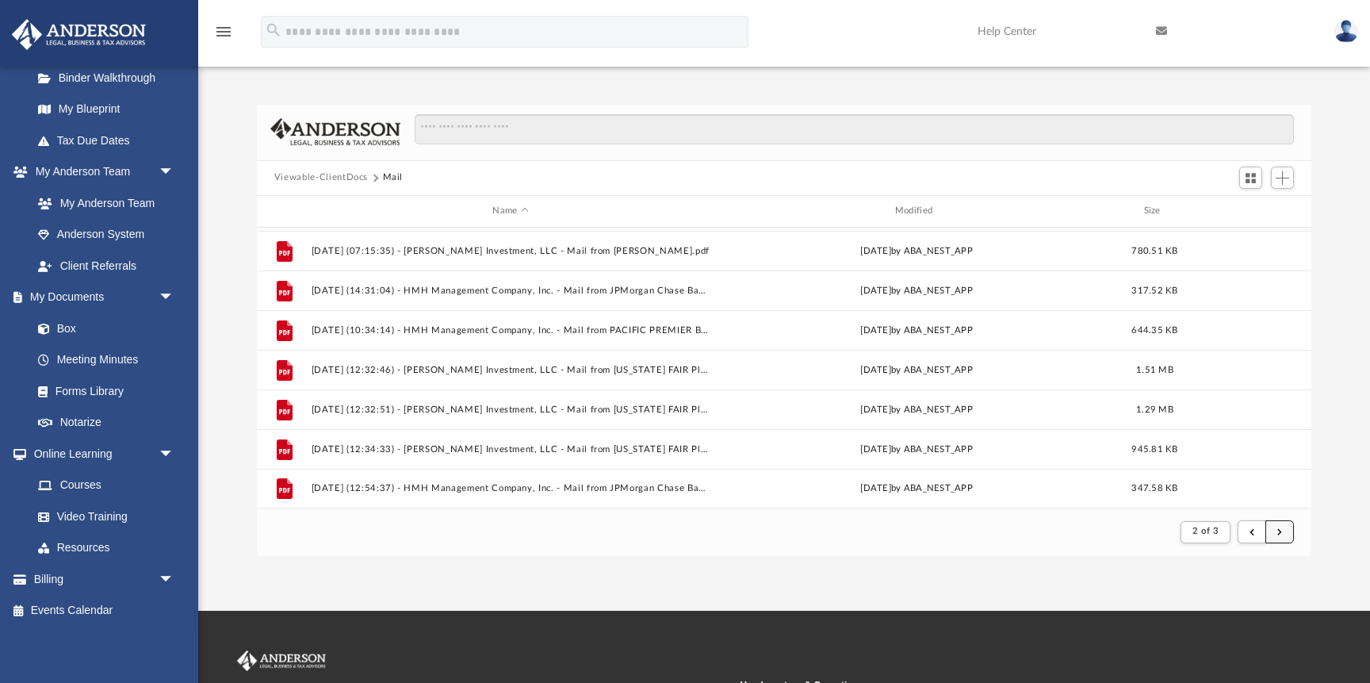
click at [1280, 532] on span "submit" at bounding box center [1279, 531] width 5 height 9
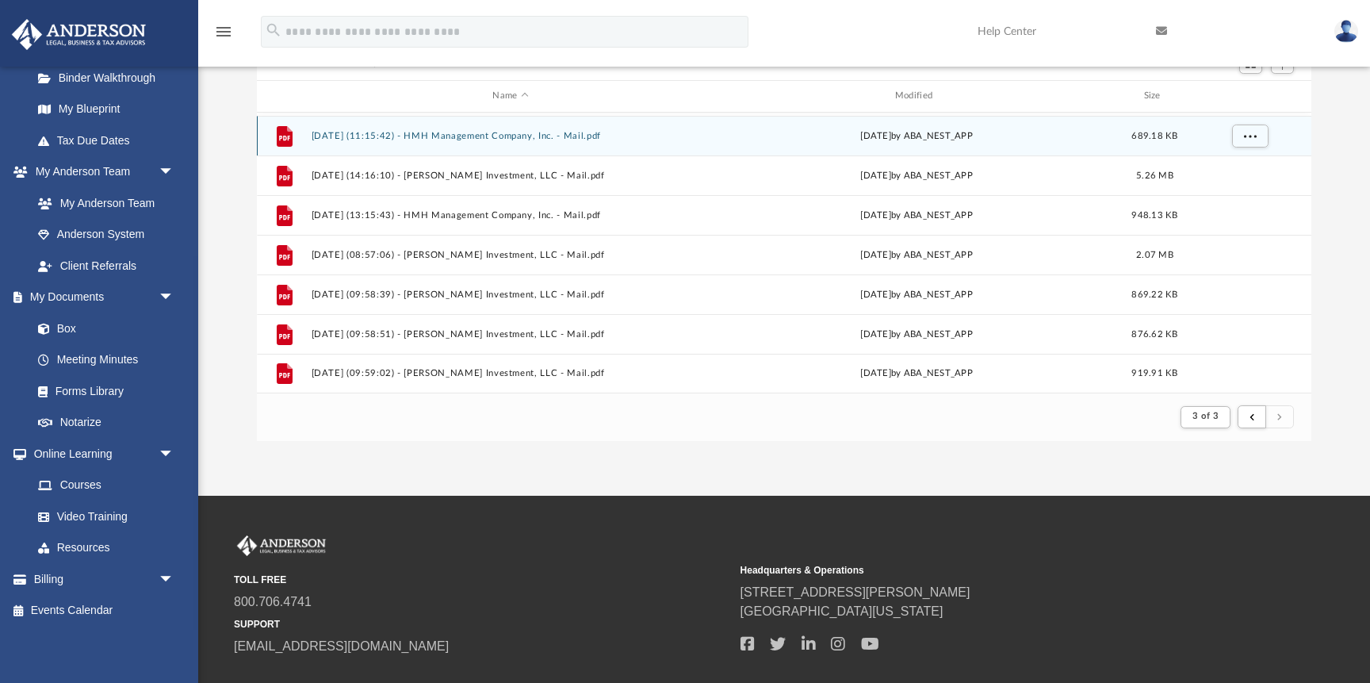
scroll to position [107, 0]
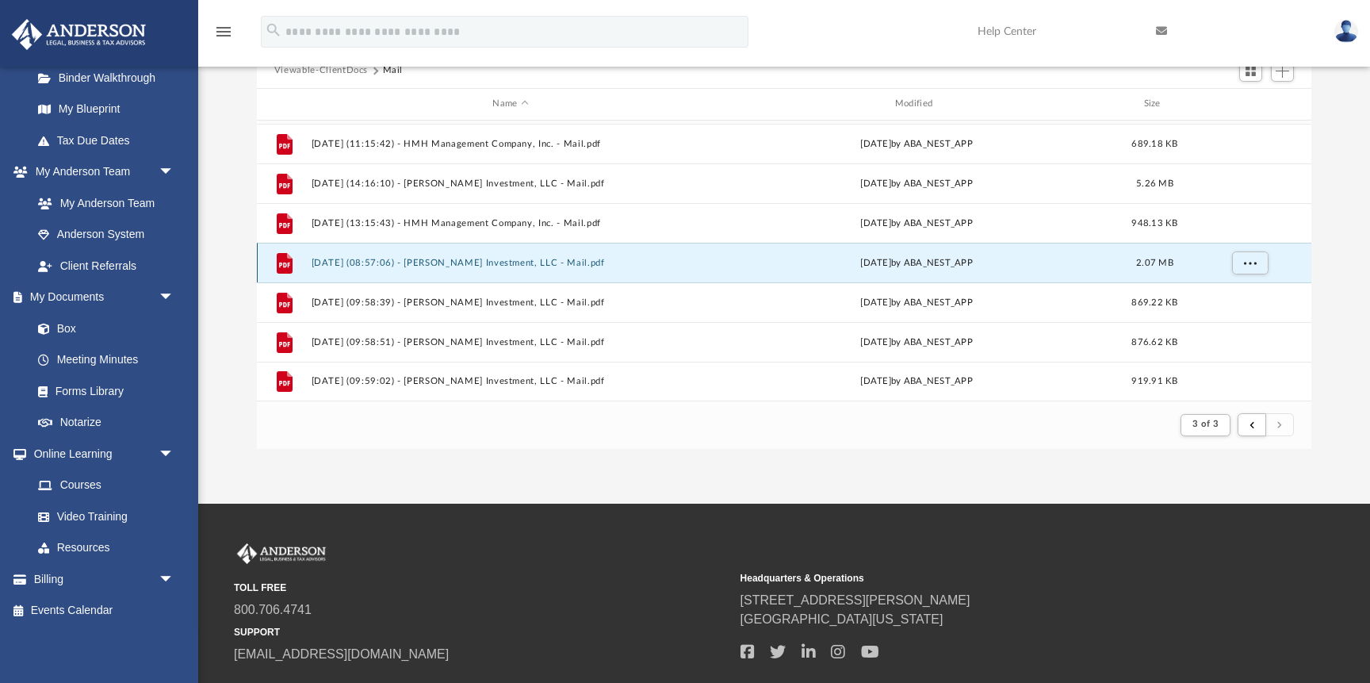
click at [379, 264] on button "[DATE] (08:57:06) - [PERSON_NAME] Investment, LLC - Mail.pdf" at bounding box center [510, 263] width 399 height 10
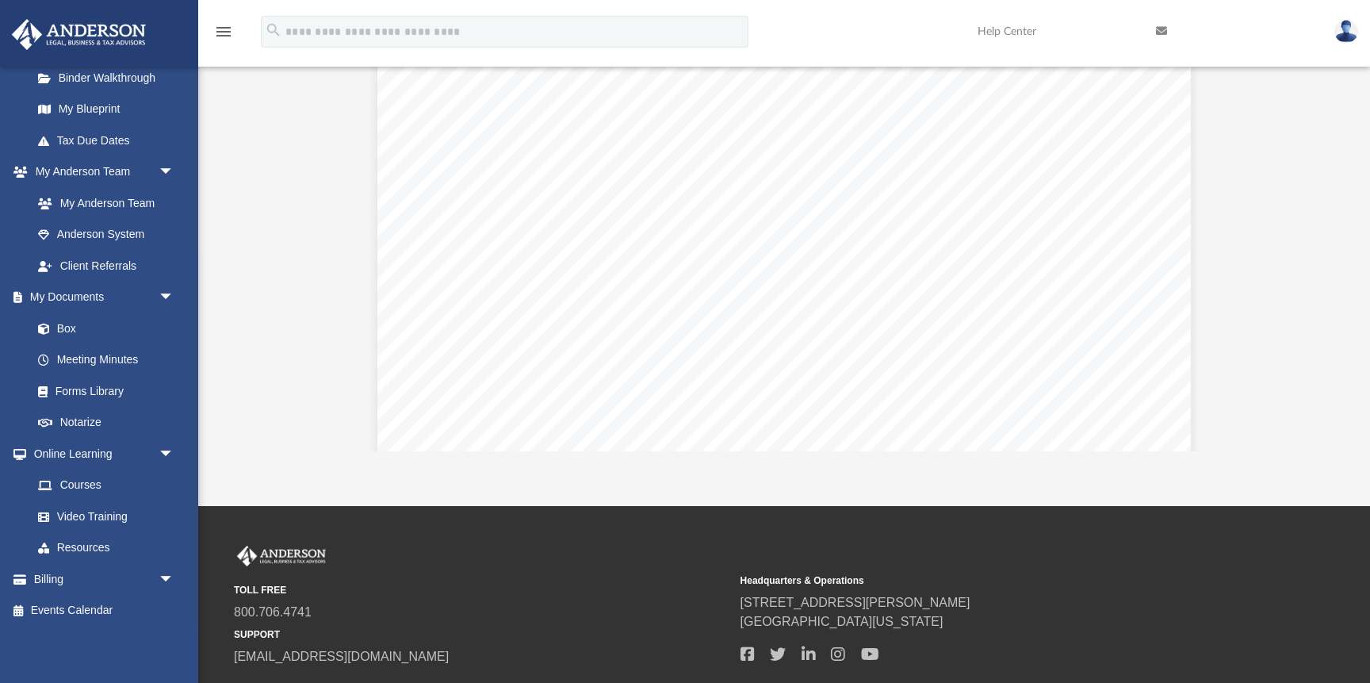
scroll to position [0, 0]
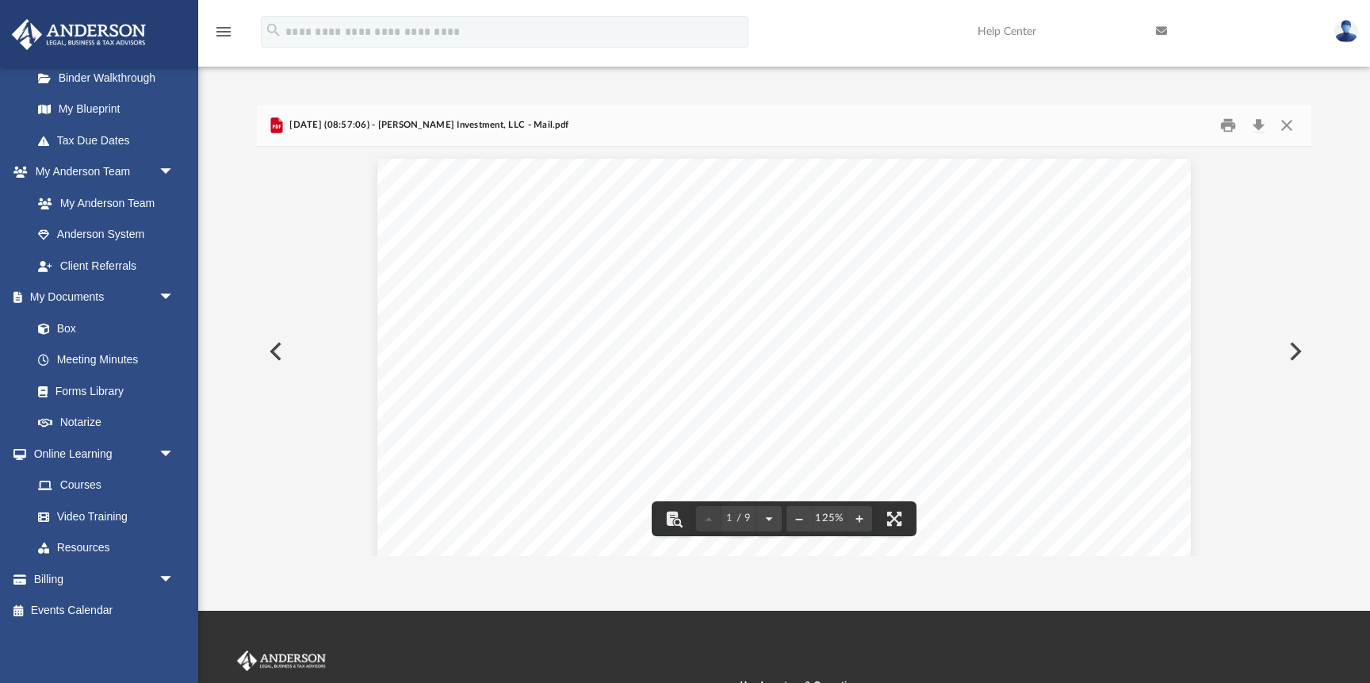
click at [1289, 350] on button "Preview" at bounding box center [1293, 351] width 35 height 44
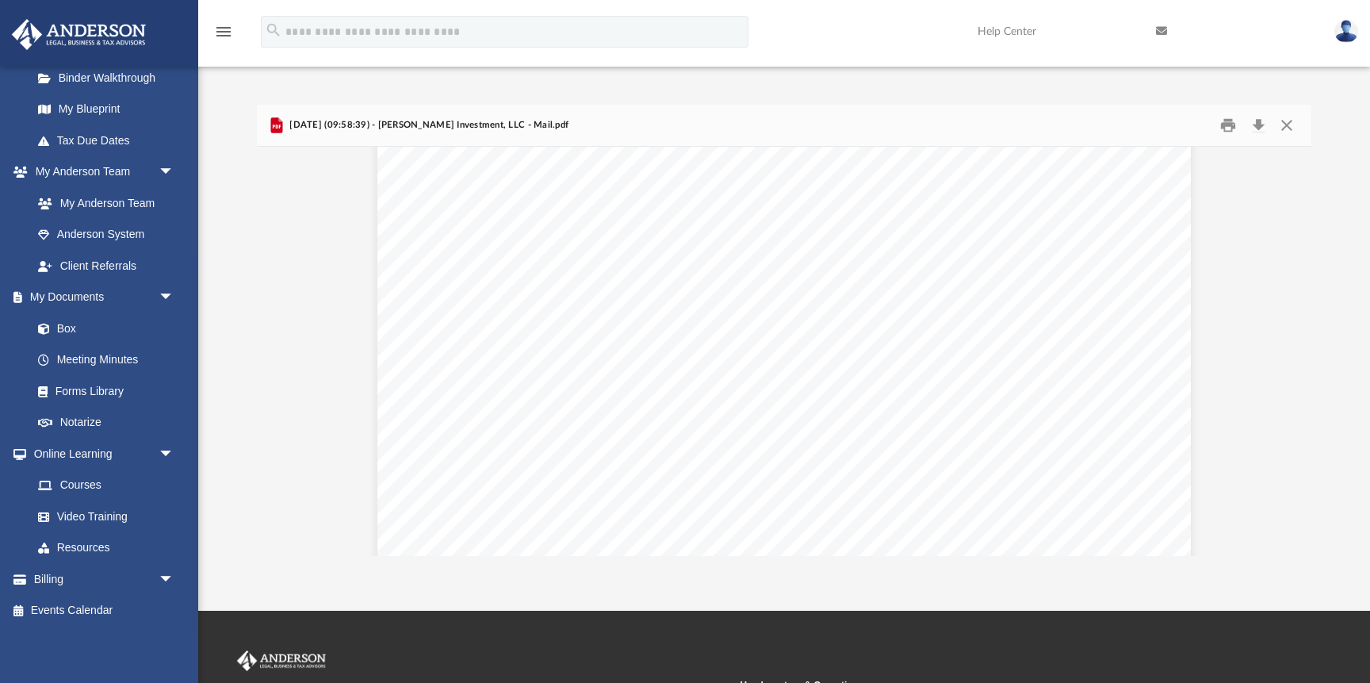
scroll to position [2637, 0]
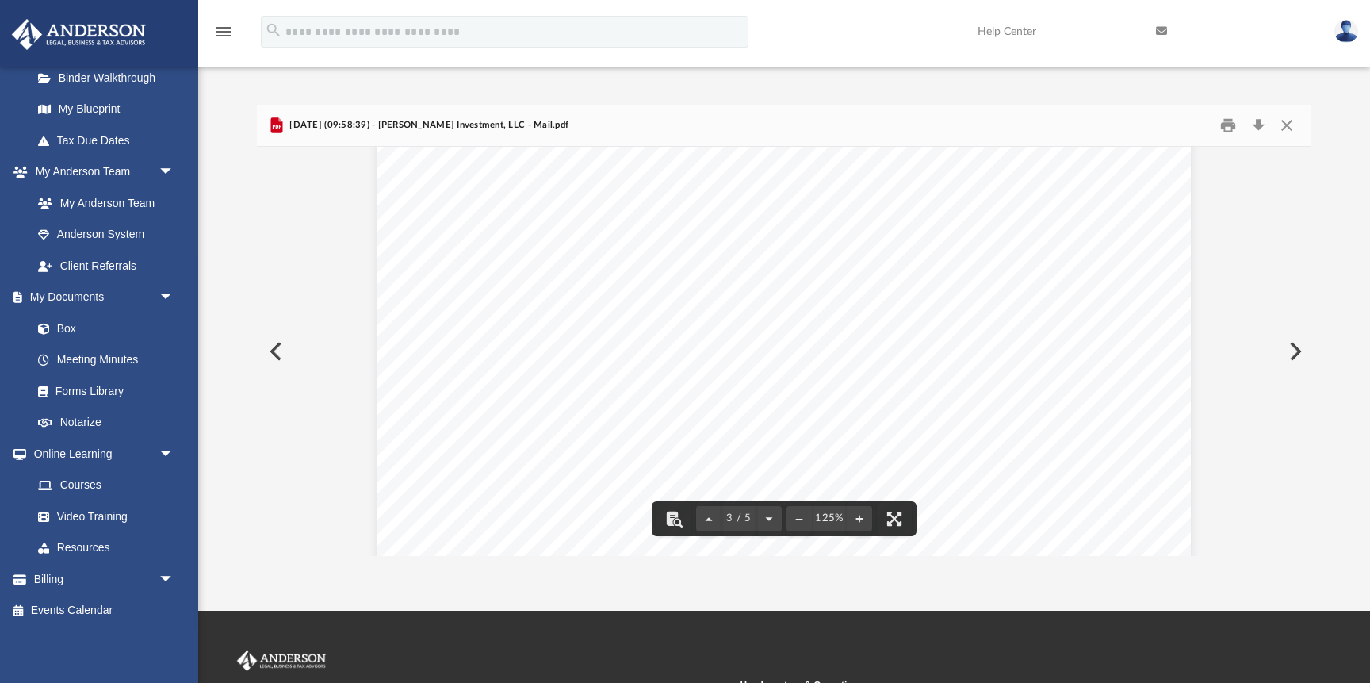
click at [1295, 348] on button "Preview" at bounding box center [1293, 351] width 35 height 44
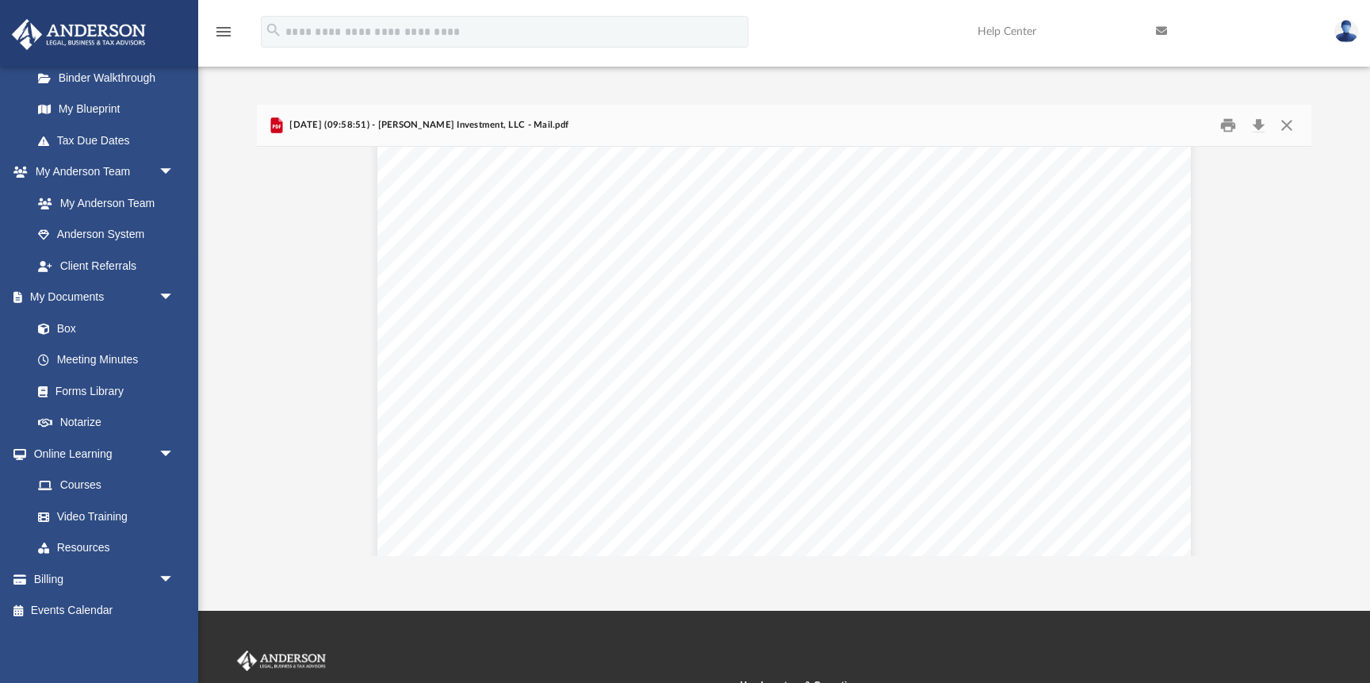
scroll to position [2582, 0]
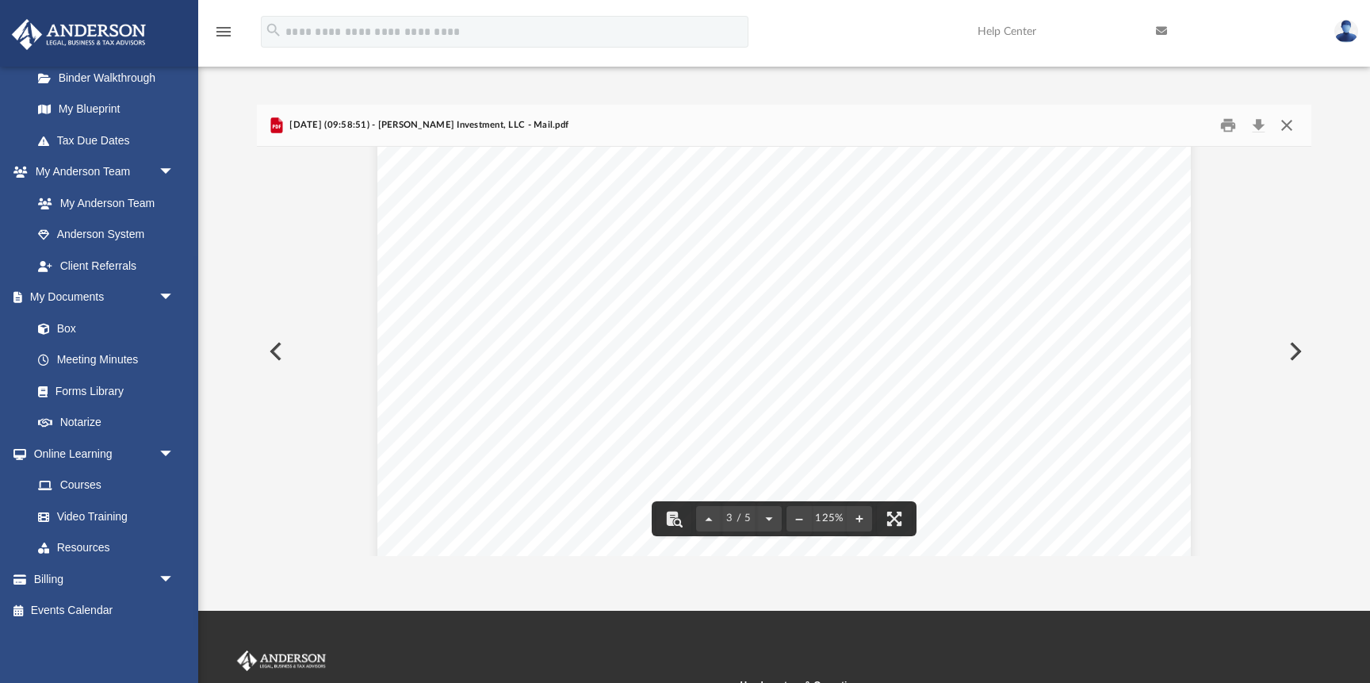
click at [1284, 124] on button "Close" at bounding box center [1286, 125] width 29 height 25
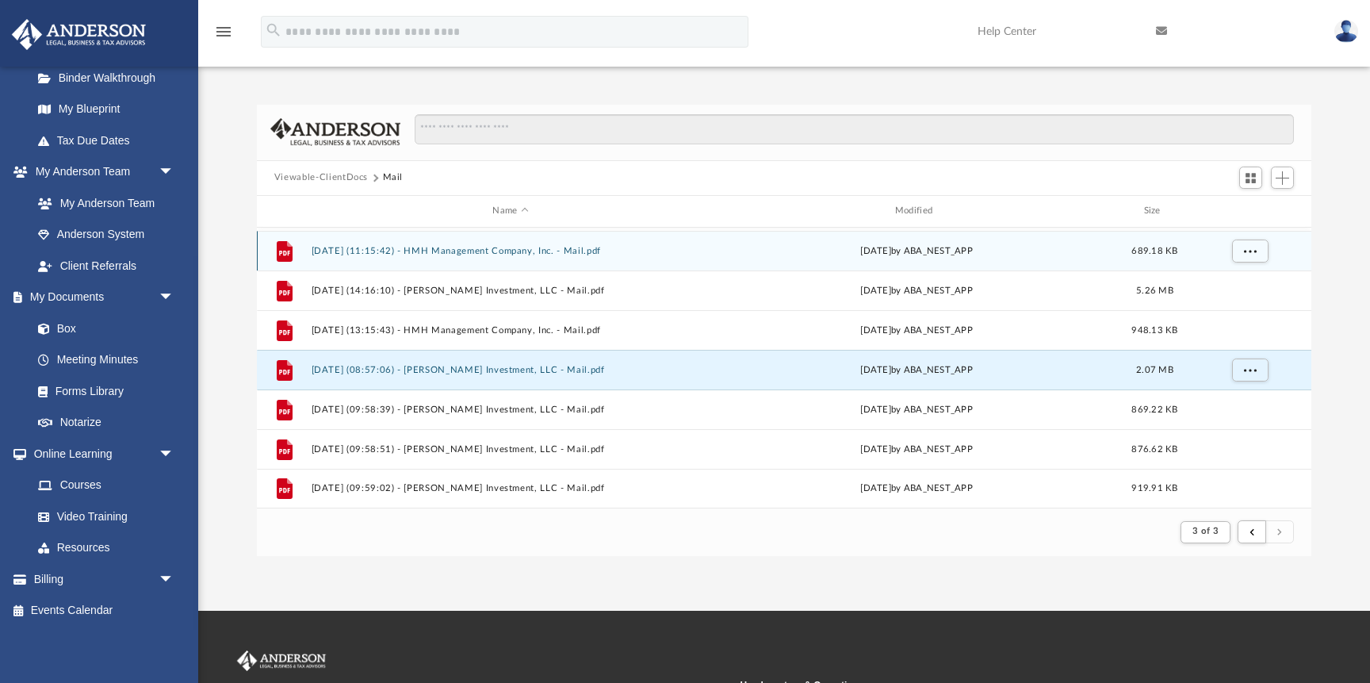
scroll to position [0, 0]
